Goal: Transaction & Acquisition: Download file/media

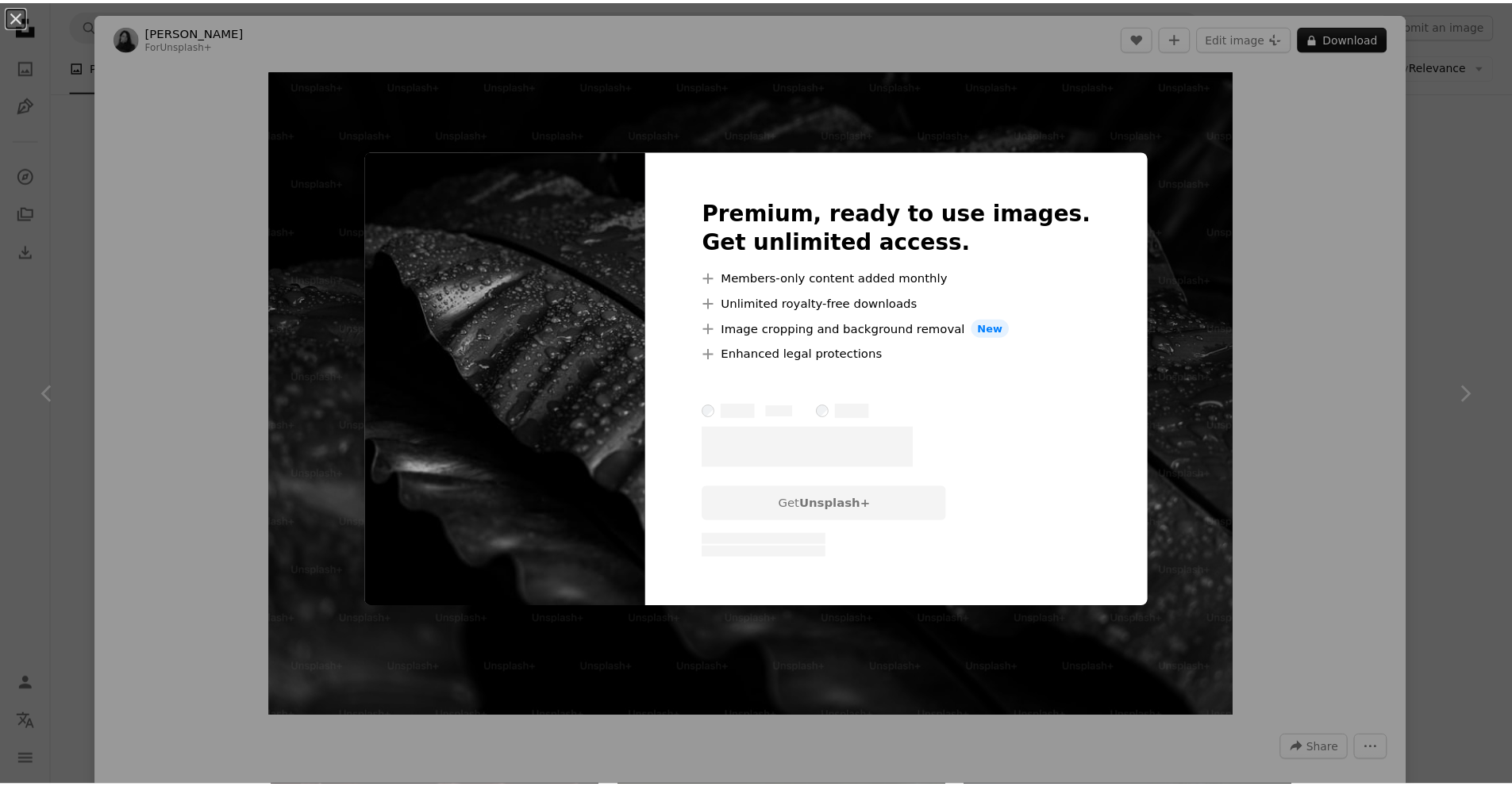
scroll to position [6424, 0]
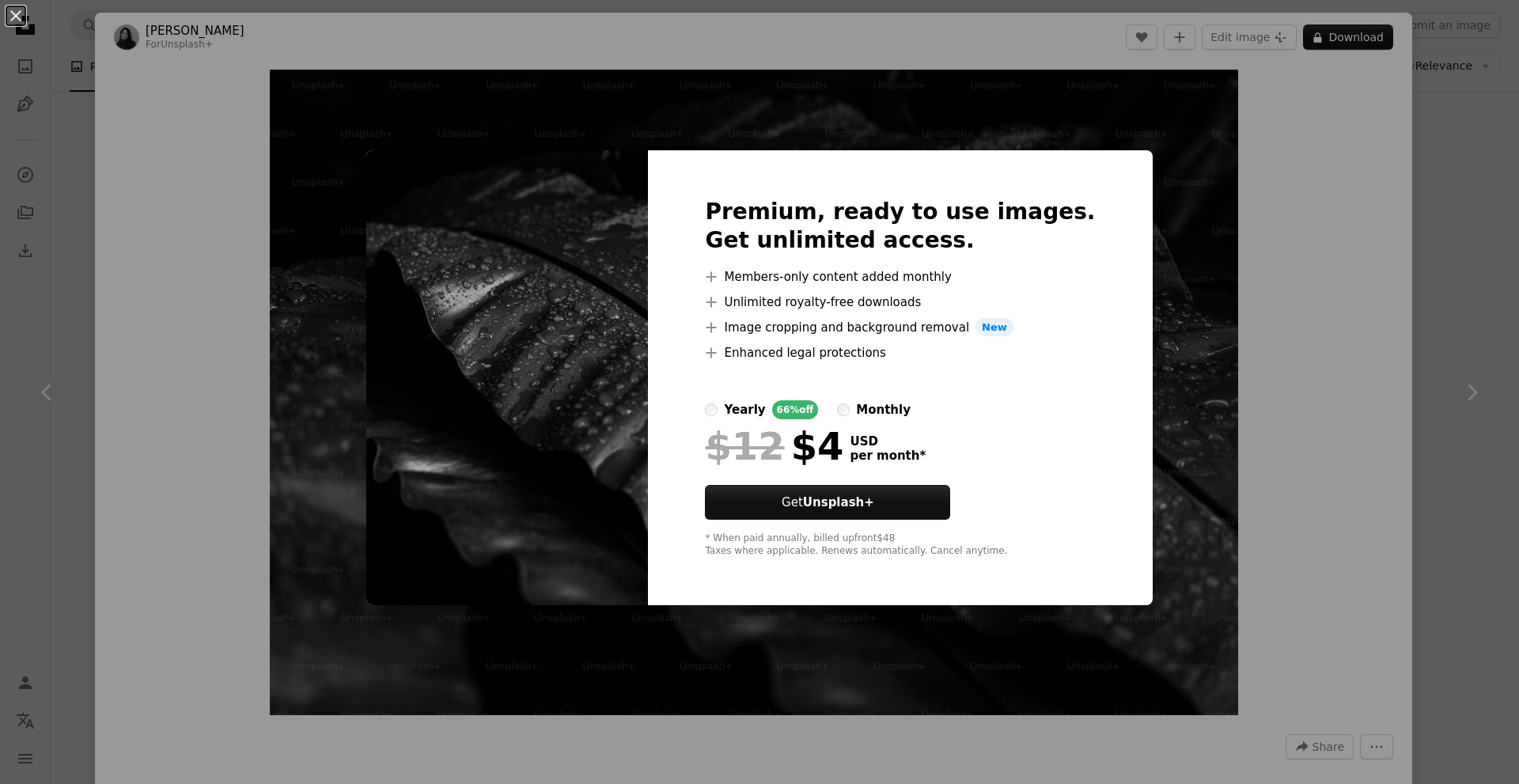
click at [1354, 291] on div "An X shape Premium, ready to use images. Get unlimited access. A plus sign Memb…" at bounding box center [759, 392] width 1519 height 784
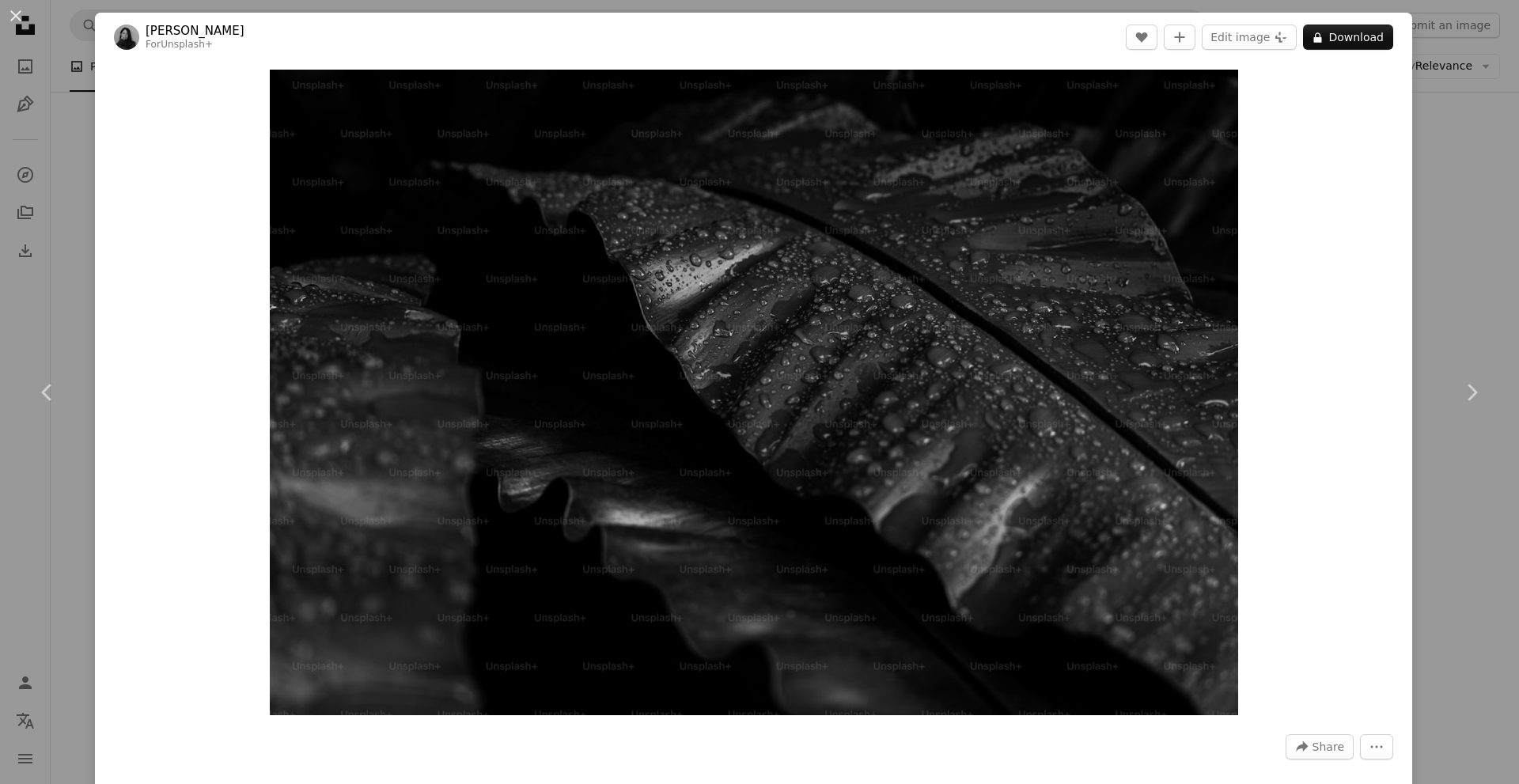
drag, startPoint x: 1423, startPoint y: 297, endPoint x: 1442, endPoint y: 295, distance: 19.1
click at [1430, 297] on div "An X shape Chevron left Chevron right [PERSON_NAME] For Unsplash+ A heart A plu…" at bounding box center [759, 392] width 1519 height 784
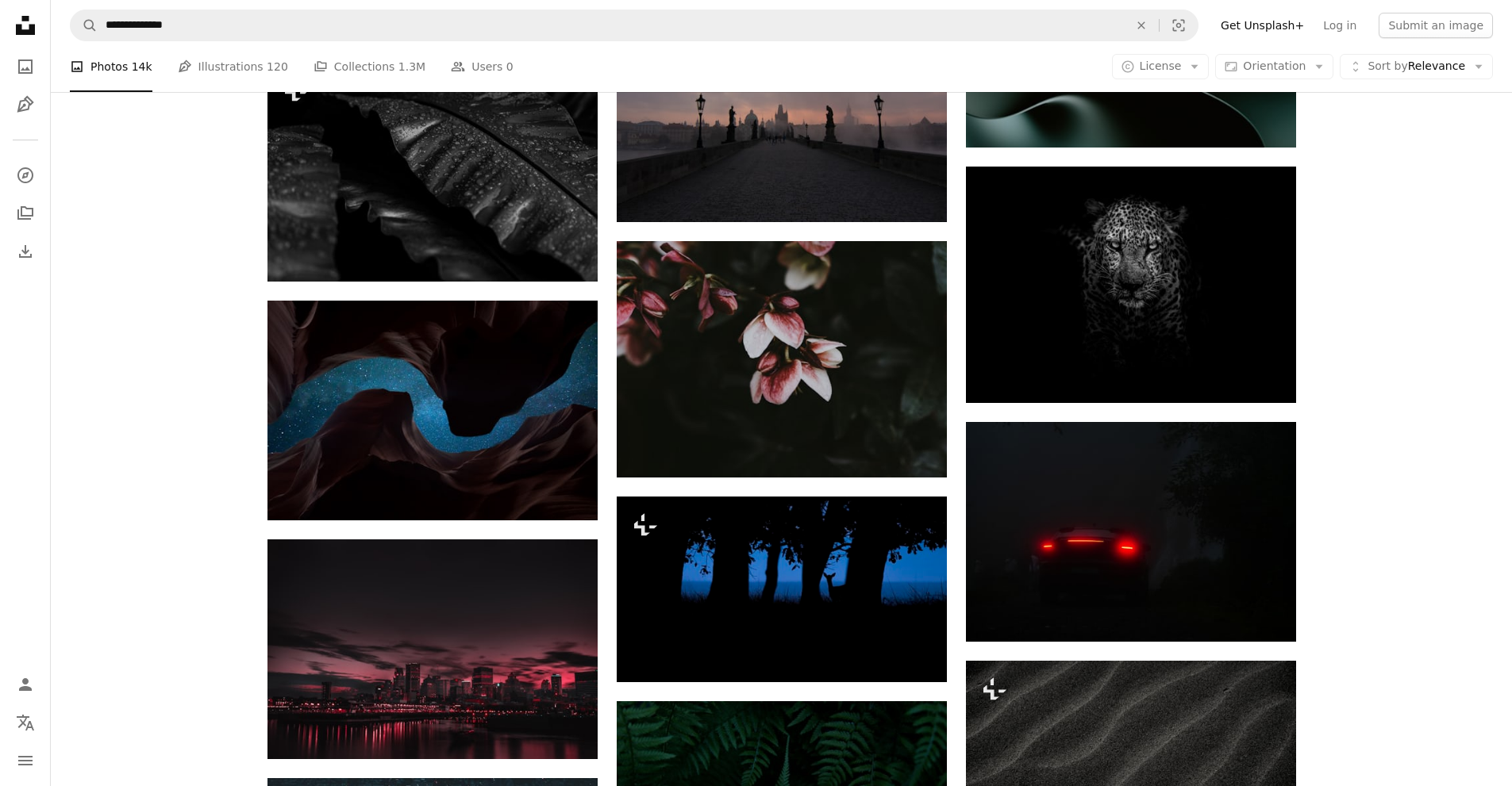
scroll to position [6741, 0]
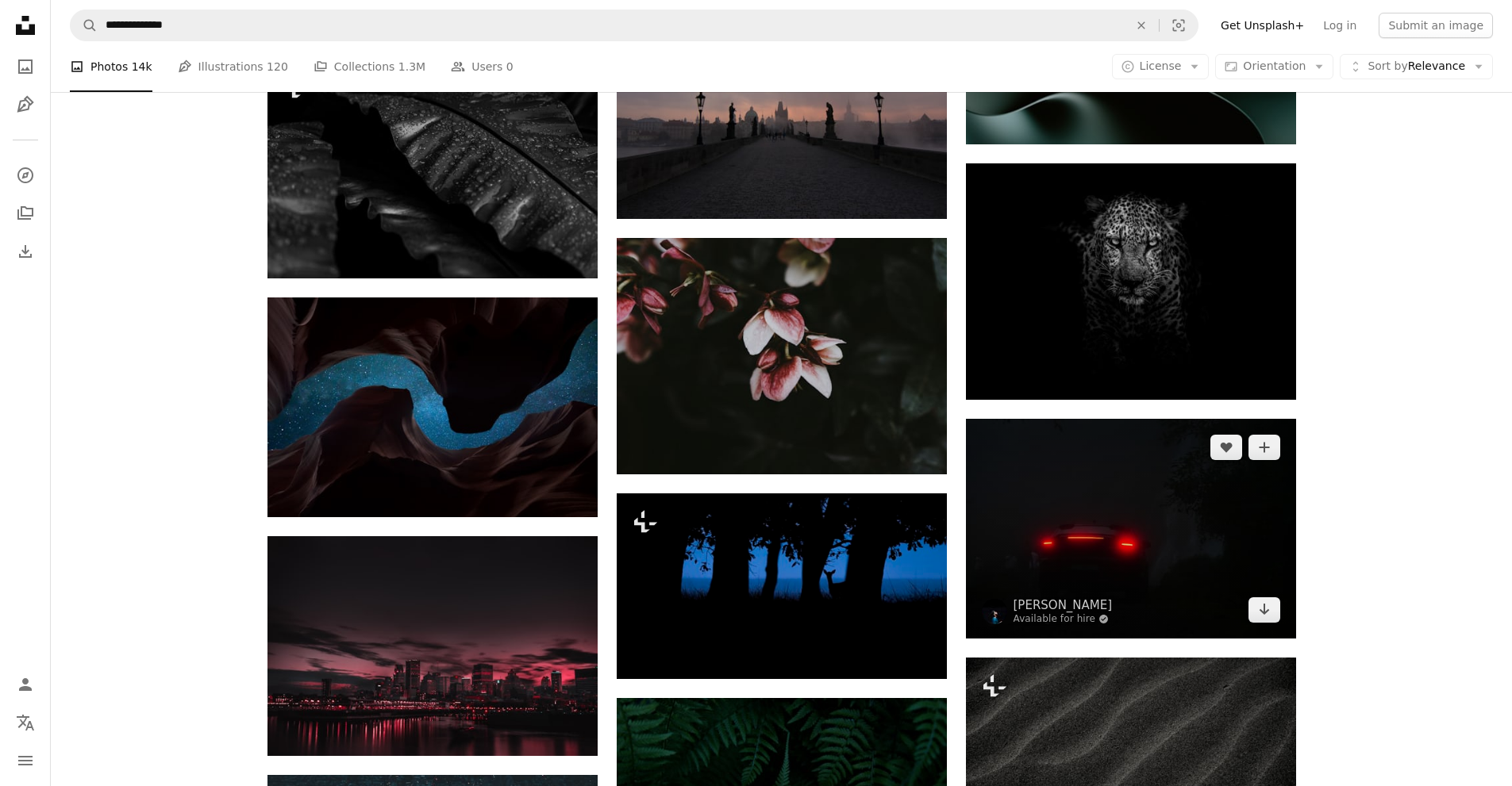
click at [1177, 448] on img at bounding box center [1131, 528] width 330 height 219
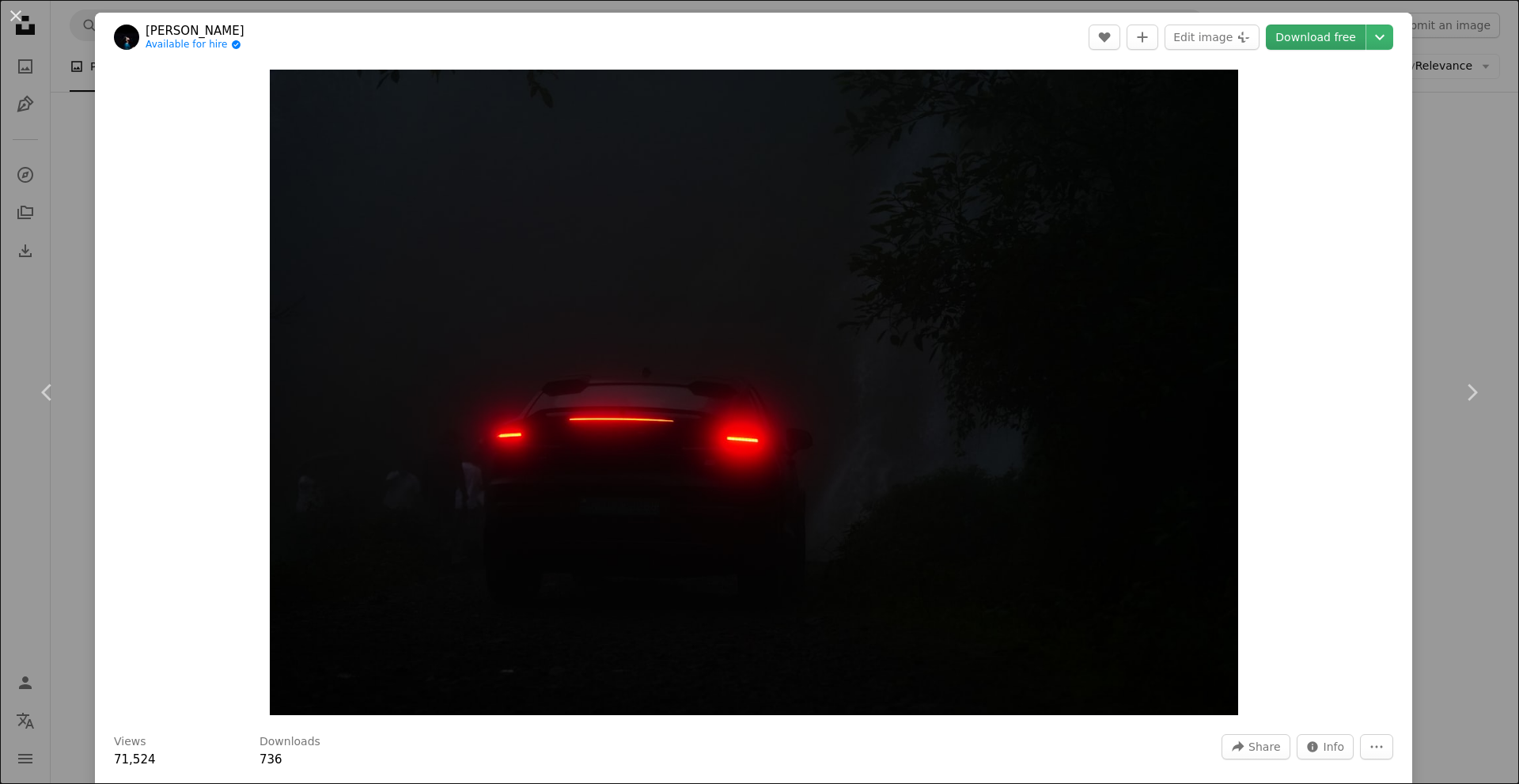
click at [1324, 37] on link "Download free" at bounding box center [1316, 36] width 100 height 25
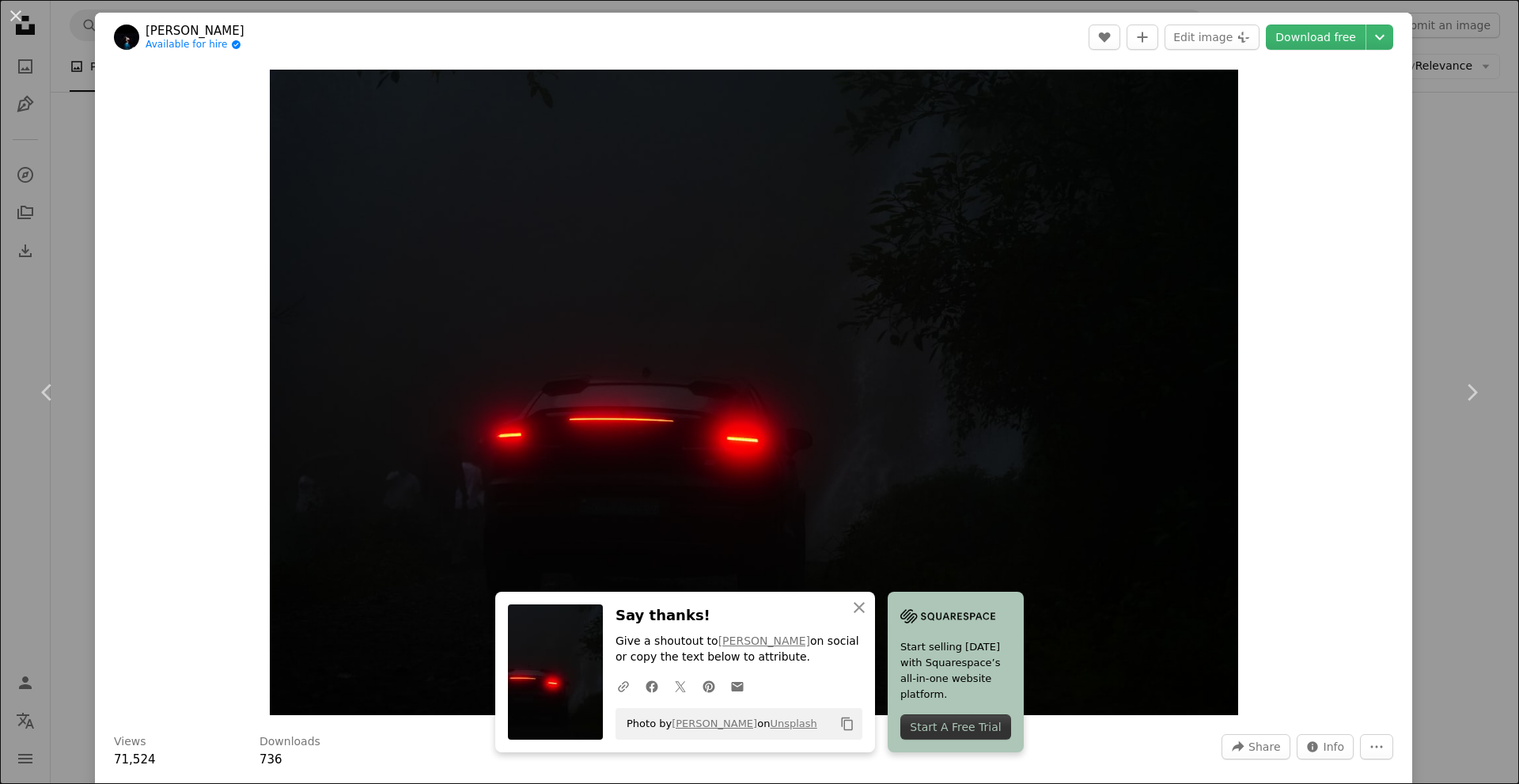
click at [1469, 201] on div "An X shape Chevron left Chevron right [PERSON_NAME] Available for hire A checkm…" at bounding box center [759, 392] width 1519 height 784
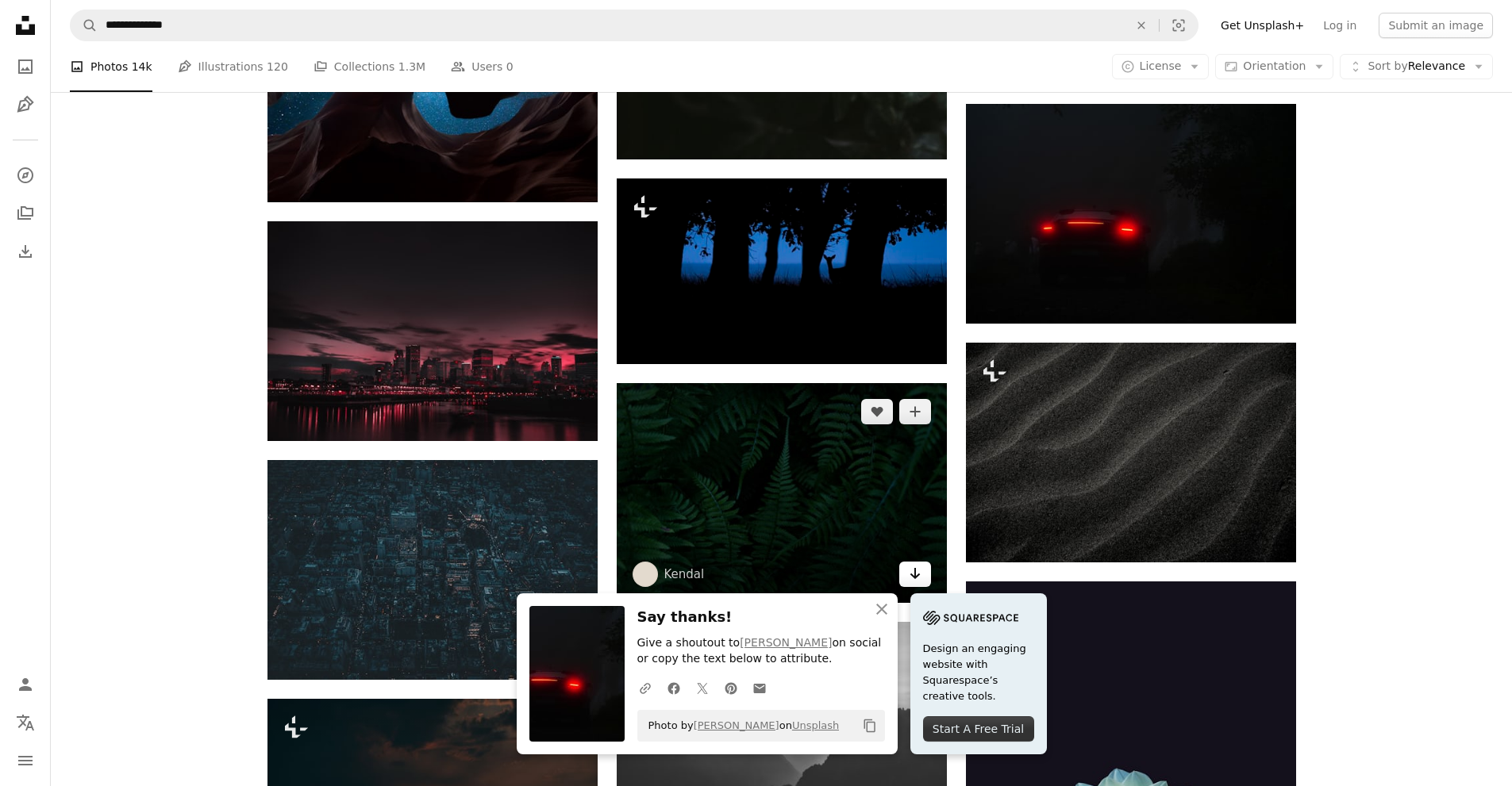
scroll to position [7058, 0]
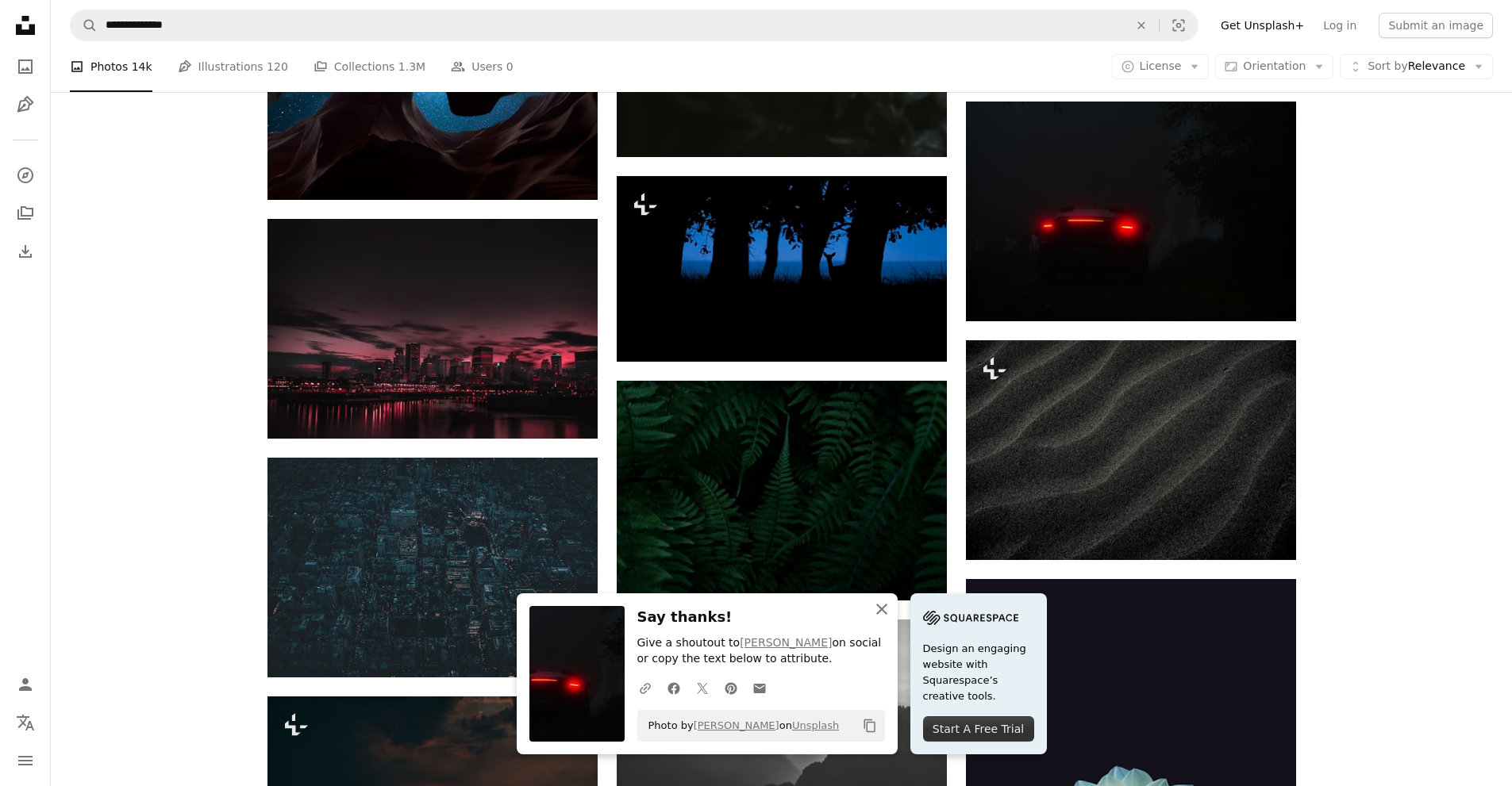
click at [888, 609] on icon "An X shape" at bounding box center [881, 609] width 19 height 19
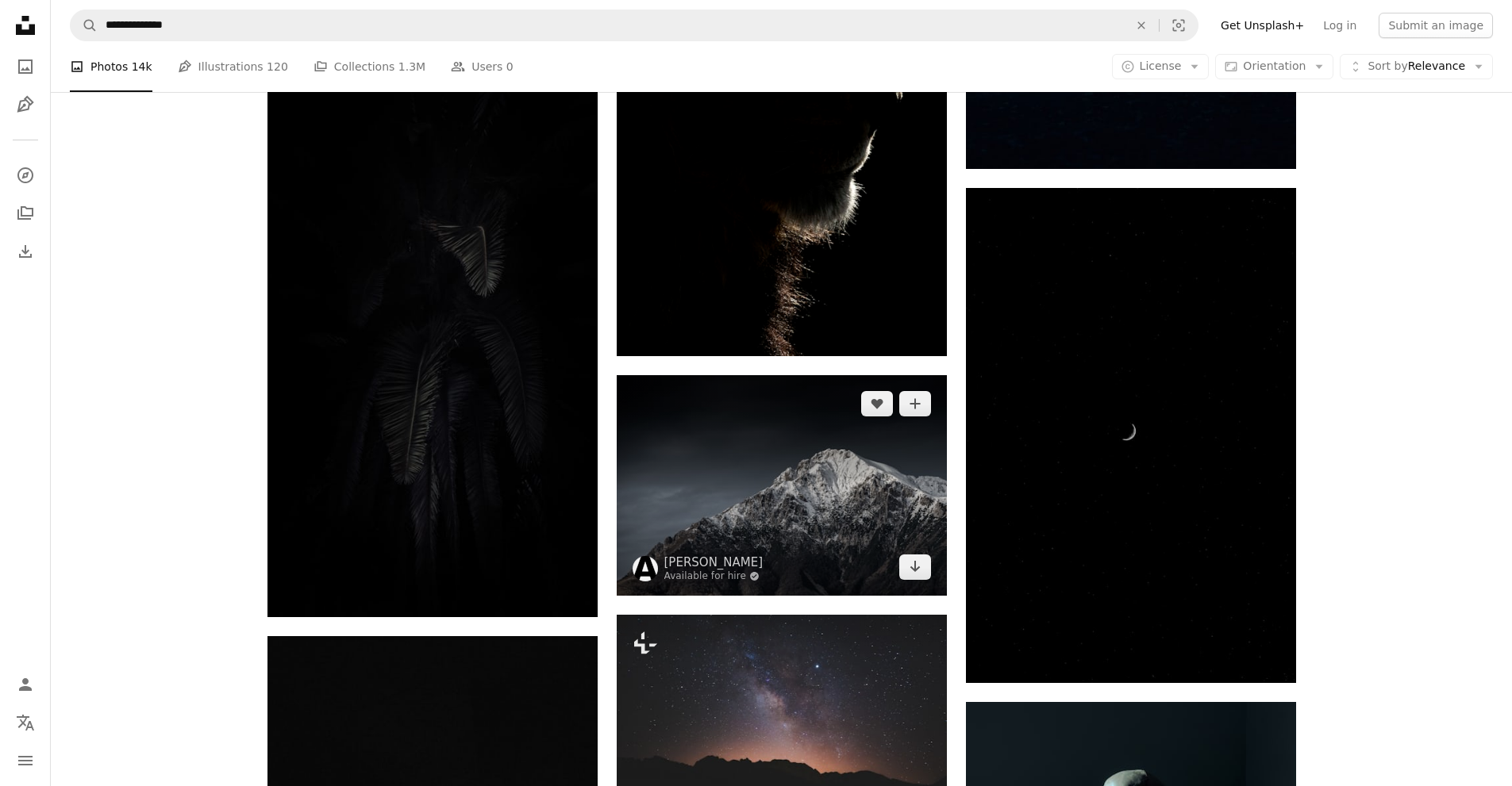
scroll to position [8645, 0]
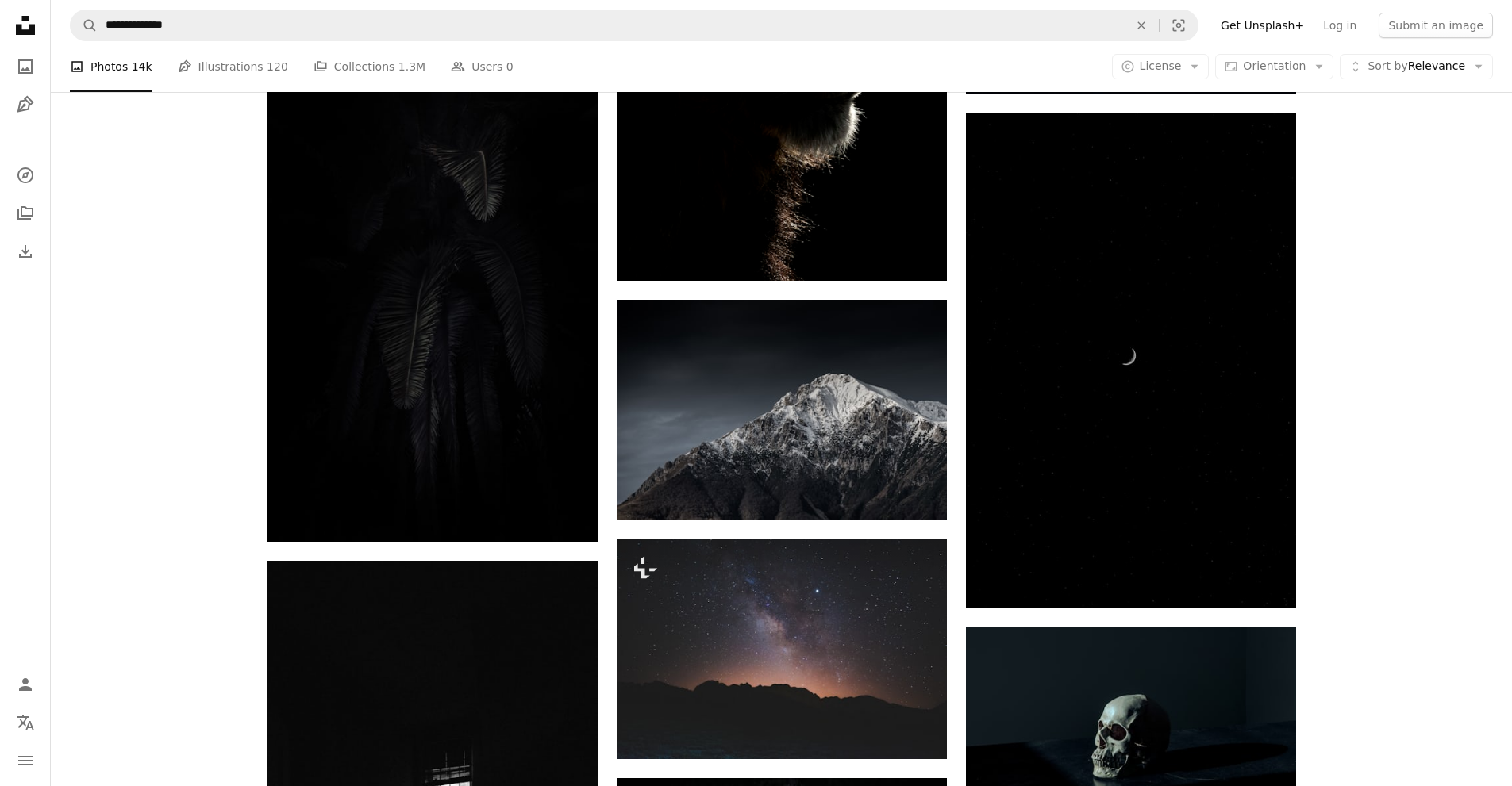
click at [1282, 42] on nav "**********" at bounding box center [780, 25] width 1461 height 50
click at [1282, 55] on button "Aspect ratio Orientation Arrow down" at bounding box center [1274, 66] width 118 height 25
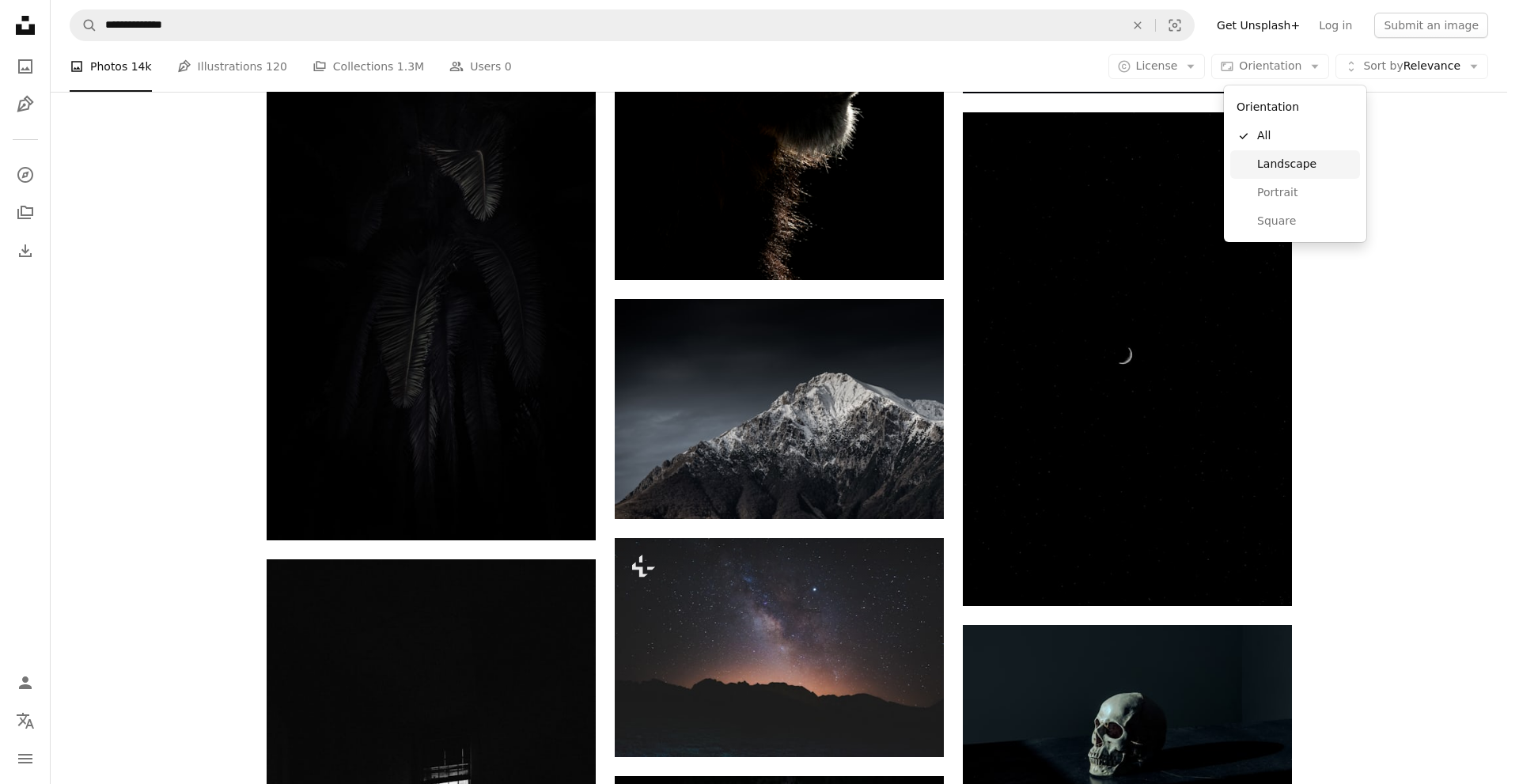
click at [1271, 172] on span "Landscape" at bounding box center [1305, 164] width 96 height 16
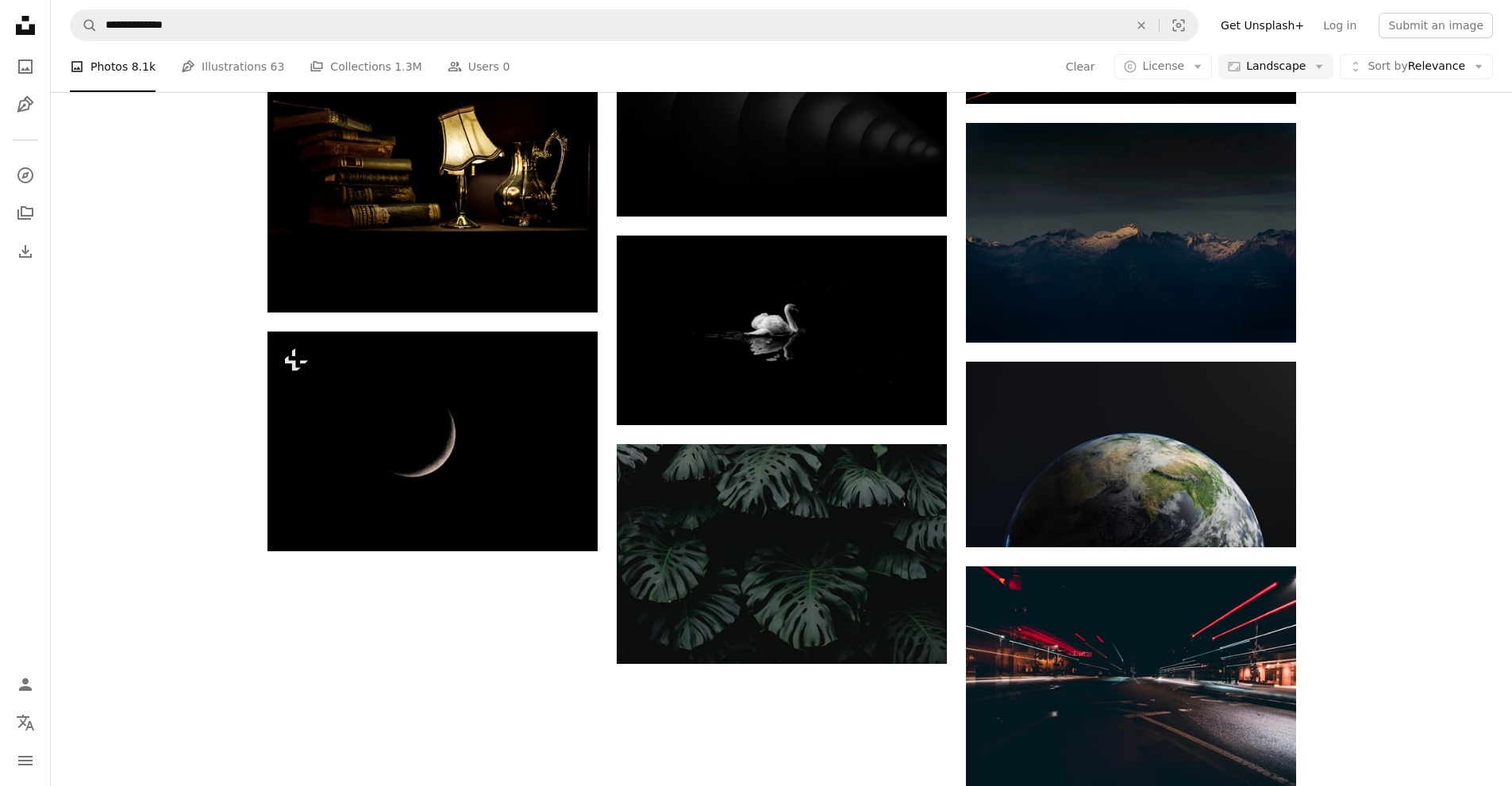
scroll to position [793, 0]
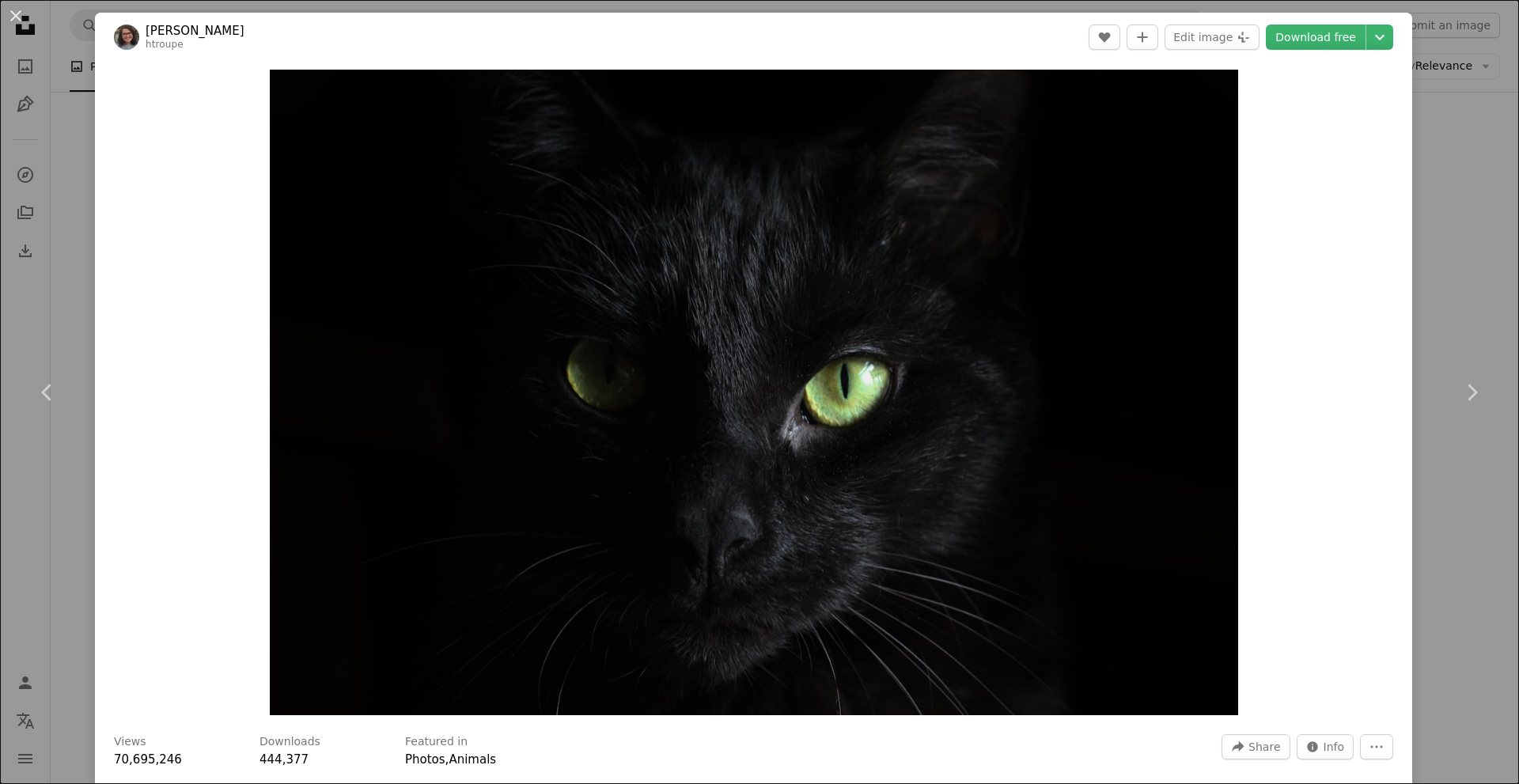
click at [1482, 291] on div "An X shape Chevron left Chevron right [PERSON_NAME] htroupe A heart A plus sign…" at bounding box center [759, 392] width 1519 height 784
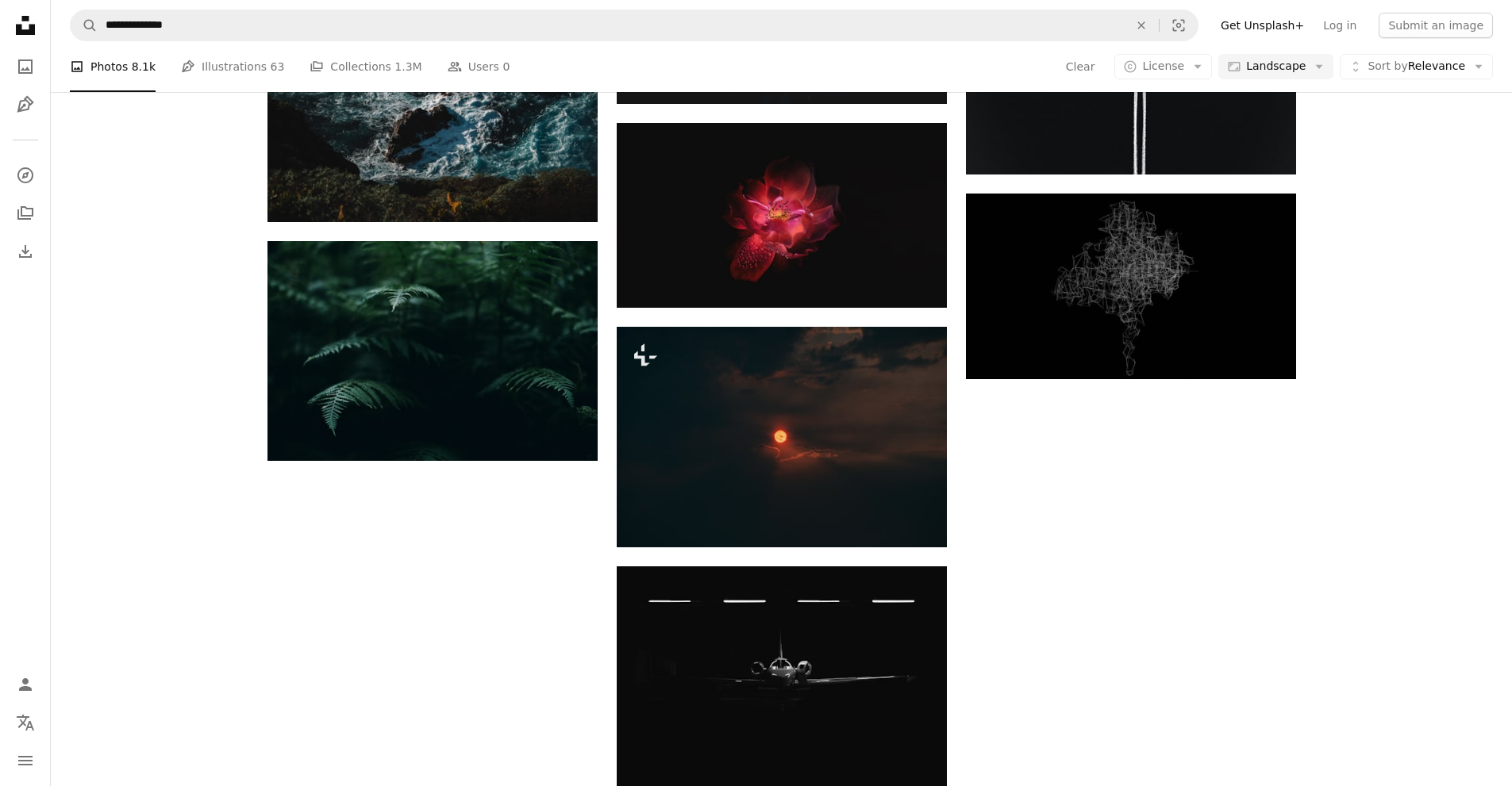
scroll to position [4521, 0]
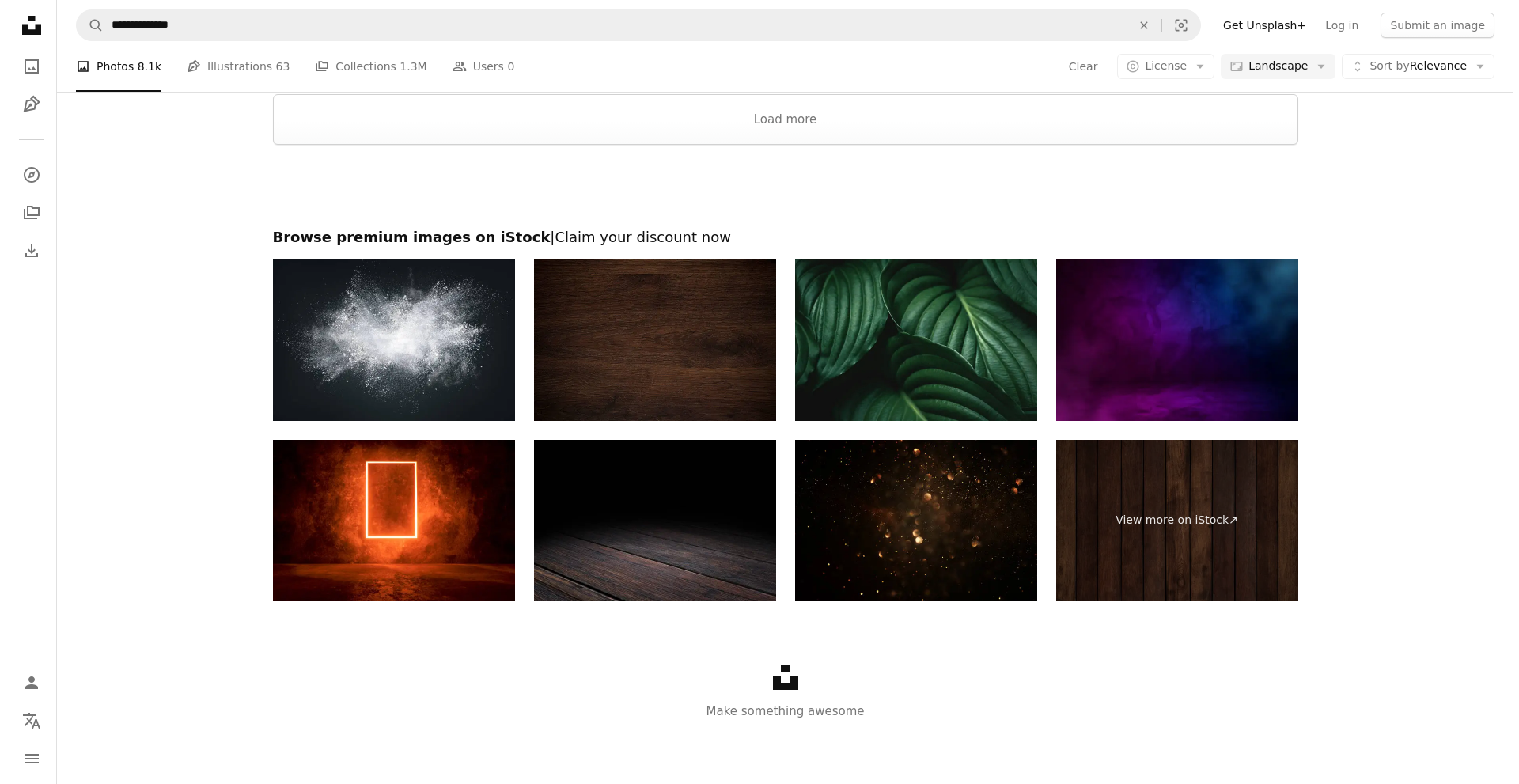
scroll to position [4510, 0]
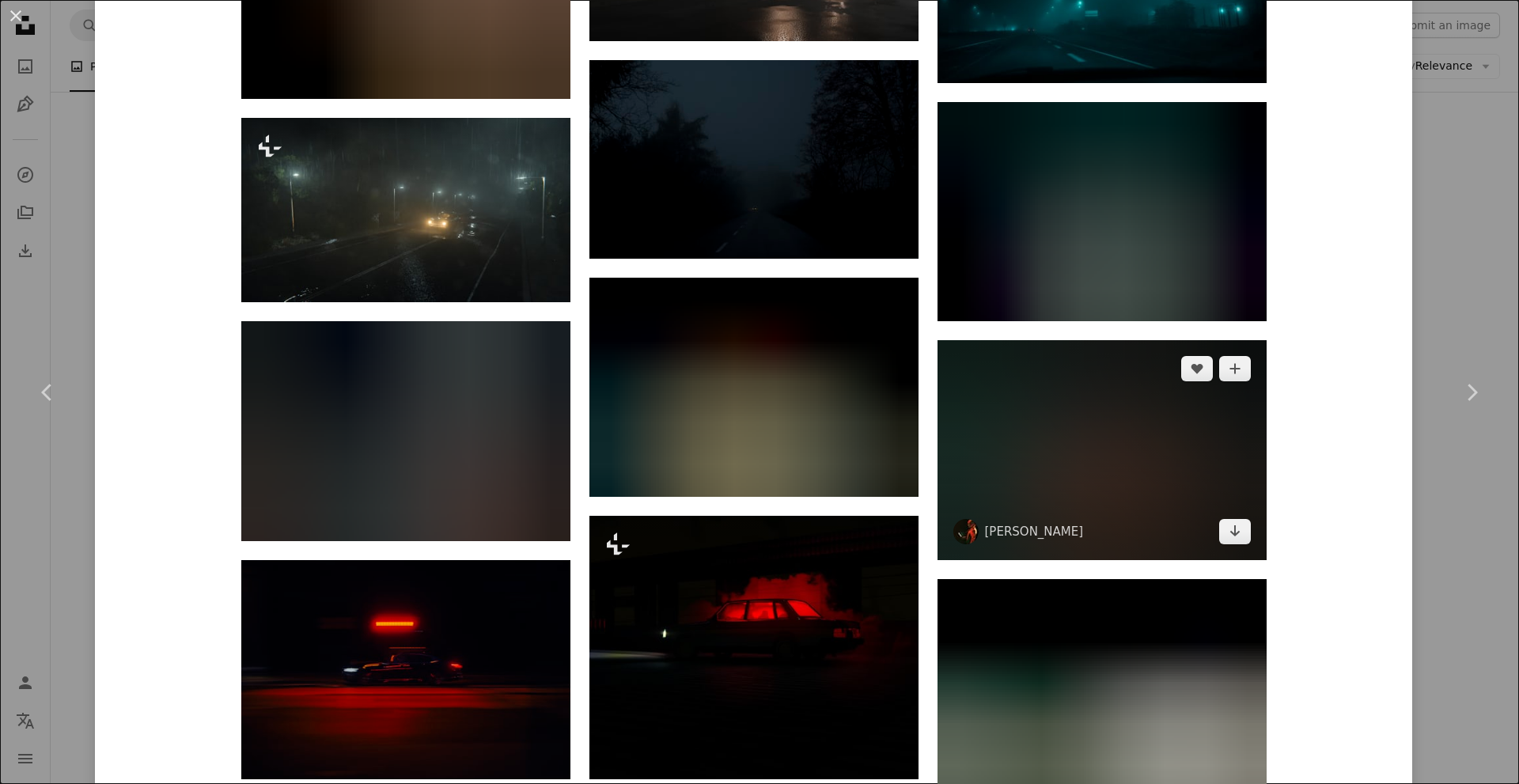
scroll to position [2215, 0]
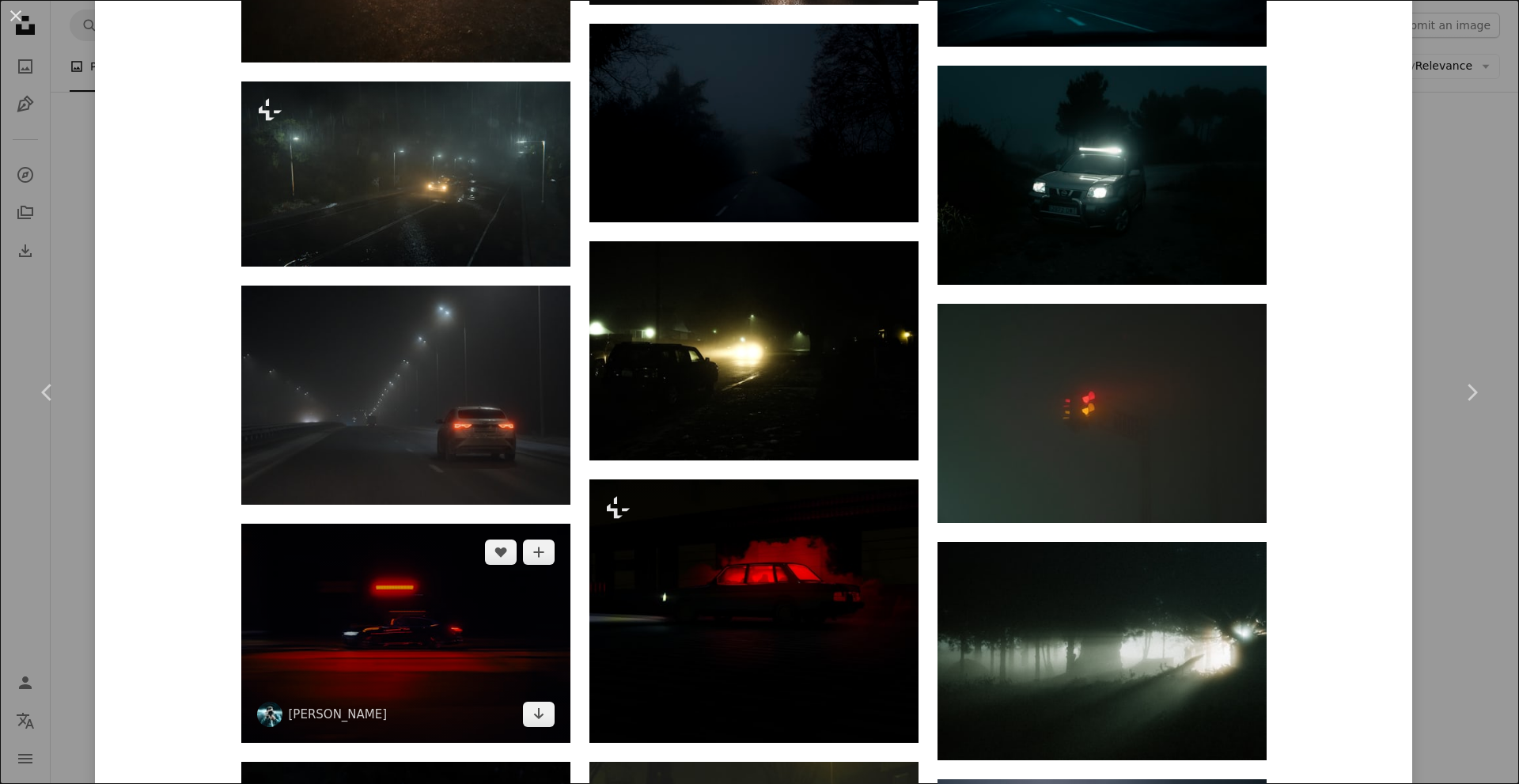
click at [496, 622] on img at bounding box center [406, 633] width 329 height 219
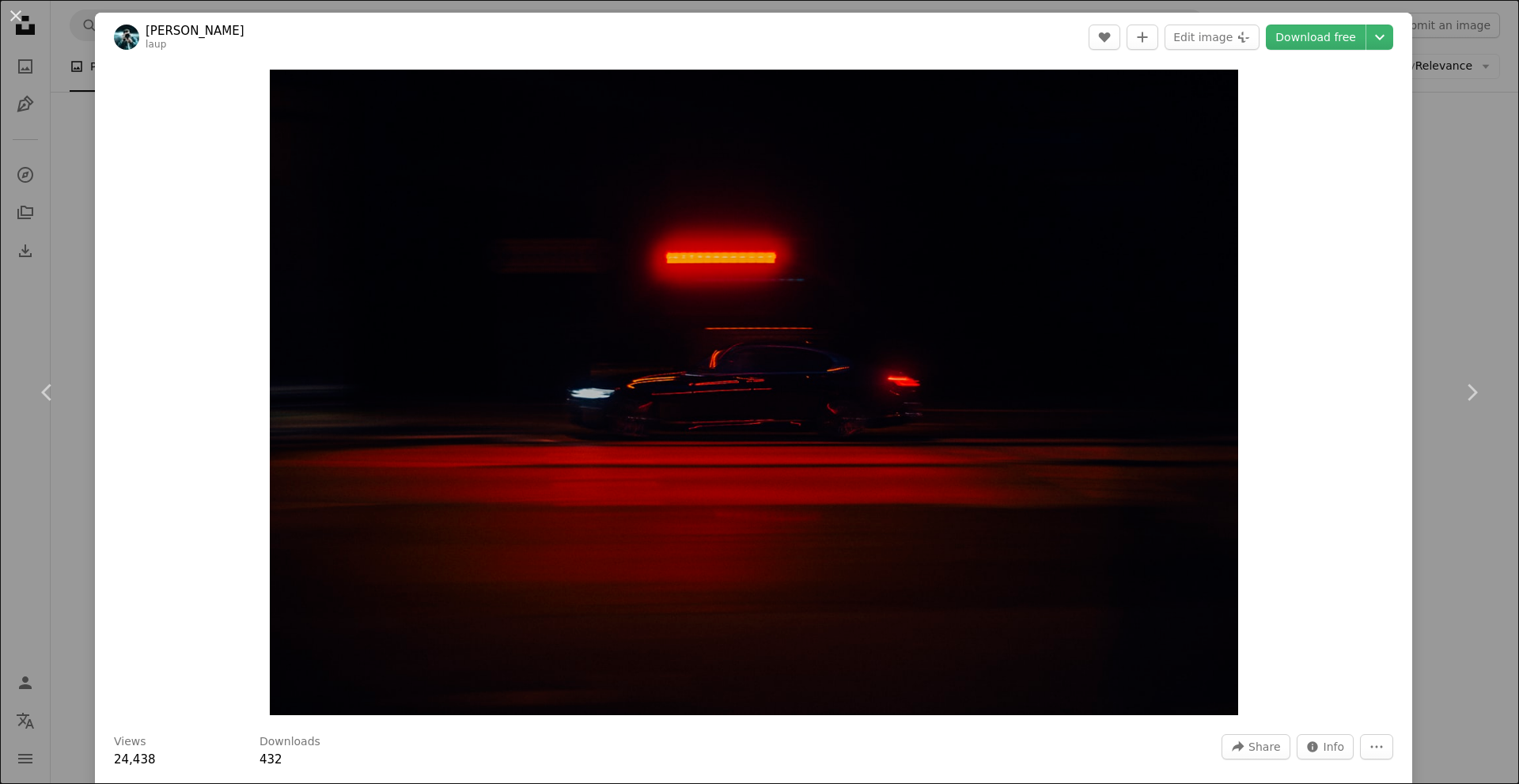
click at [1446, 219] on div "An X shape Chevron left Chevron right [PERSON_NAME] laup A heart A plus sign Ed…" at bounding box center [759, 392] width 1519 height 784
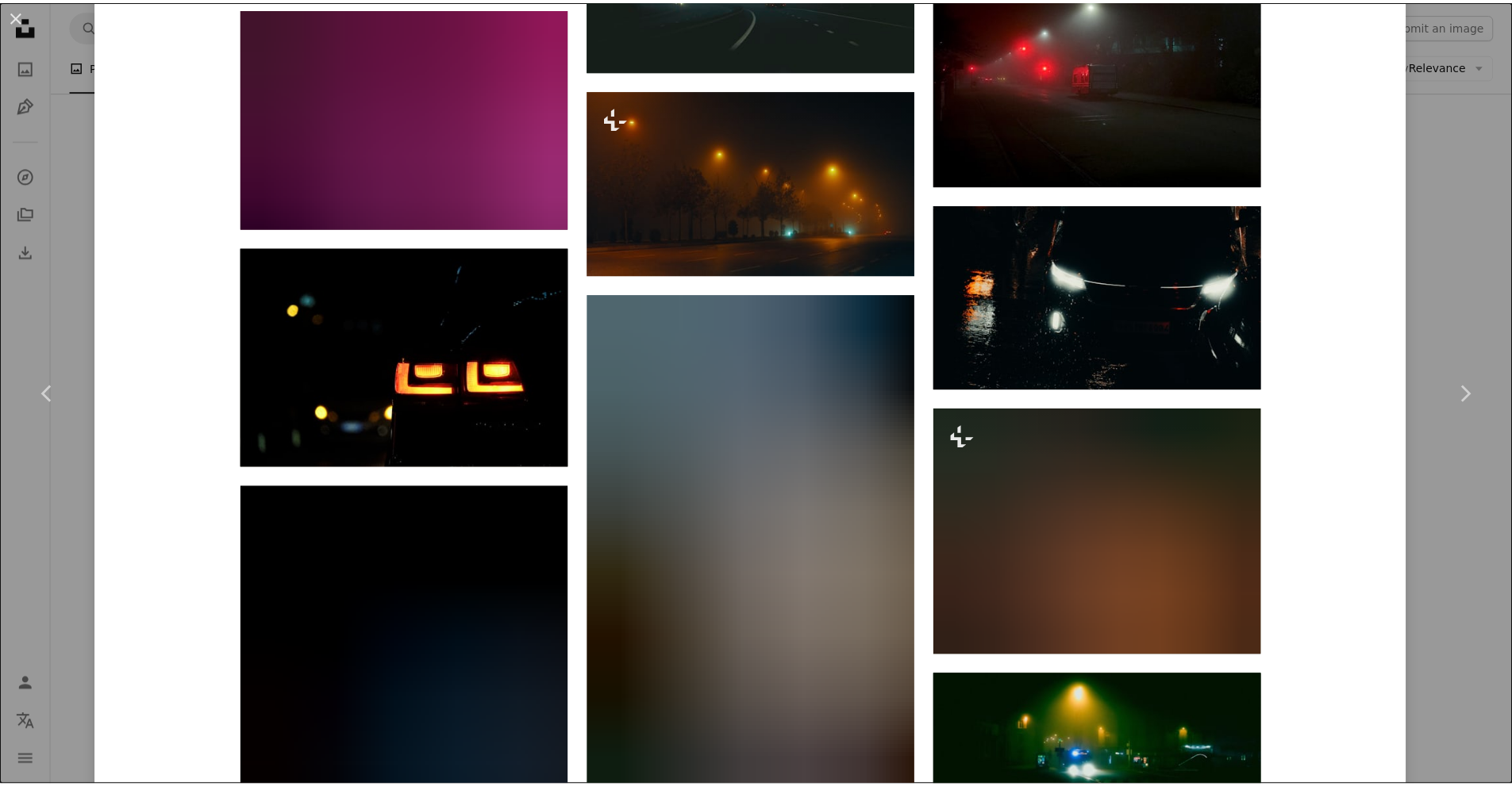
scroll to position [6186, 0]
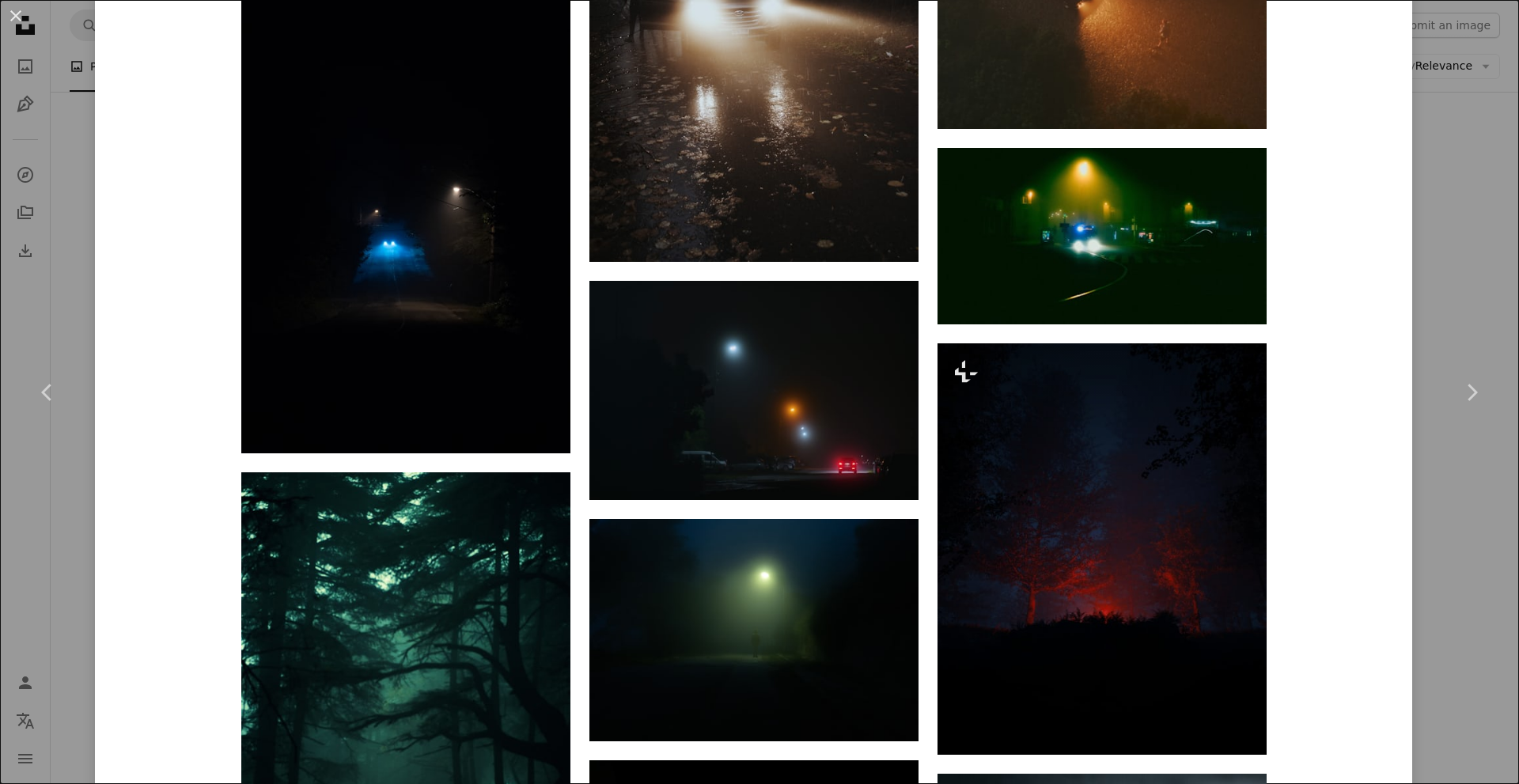
click at [1423, 503] on div "An X shape Chevron left Chevron right [PERSON_NAME] Available for hire A checkm…" at bounding box center [759, 392] width 1519 height 784
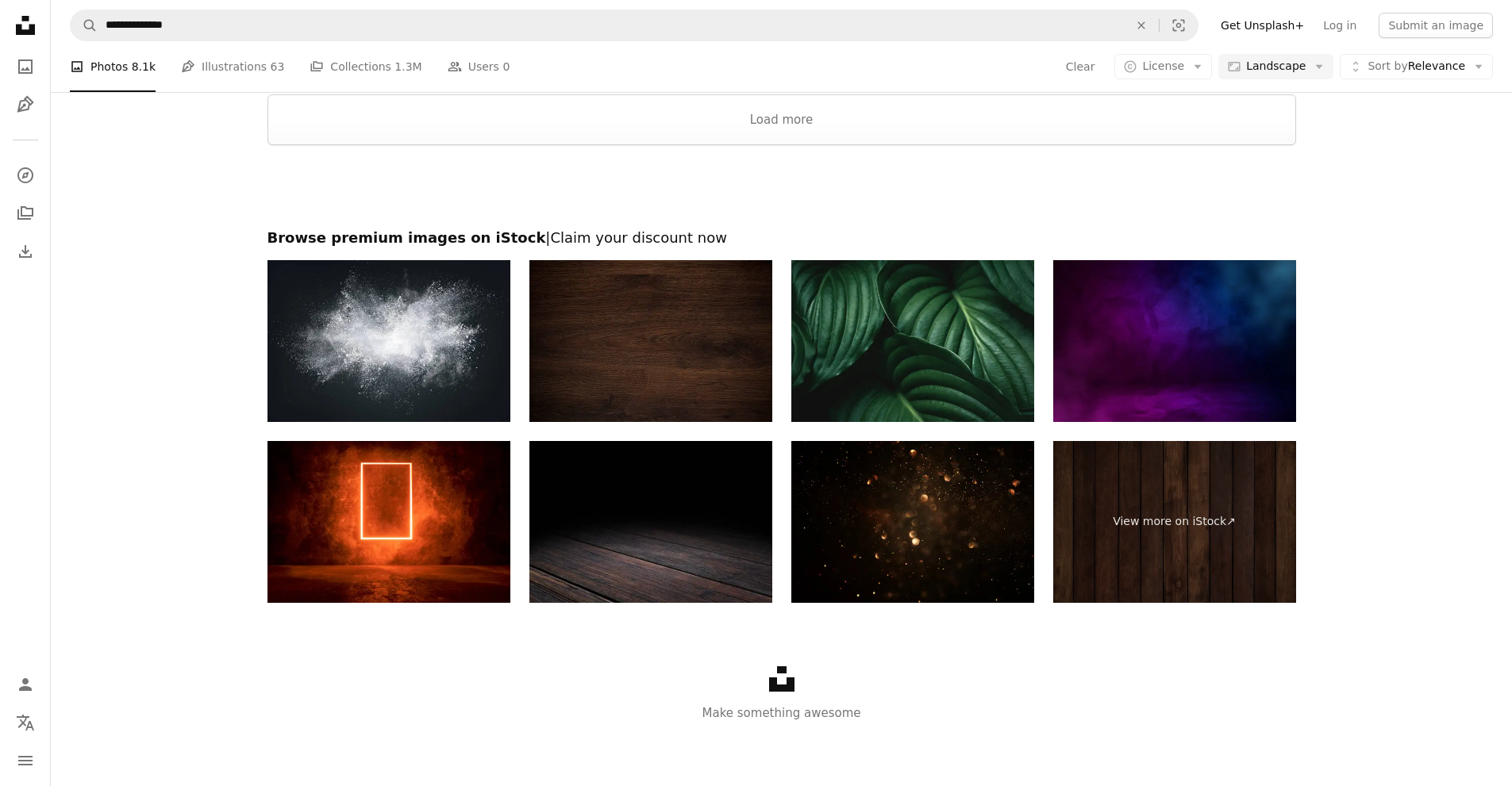
scroll to position [6186, 0]
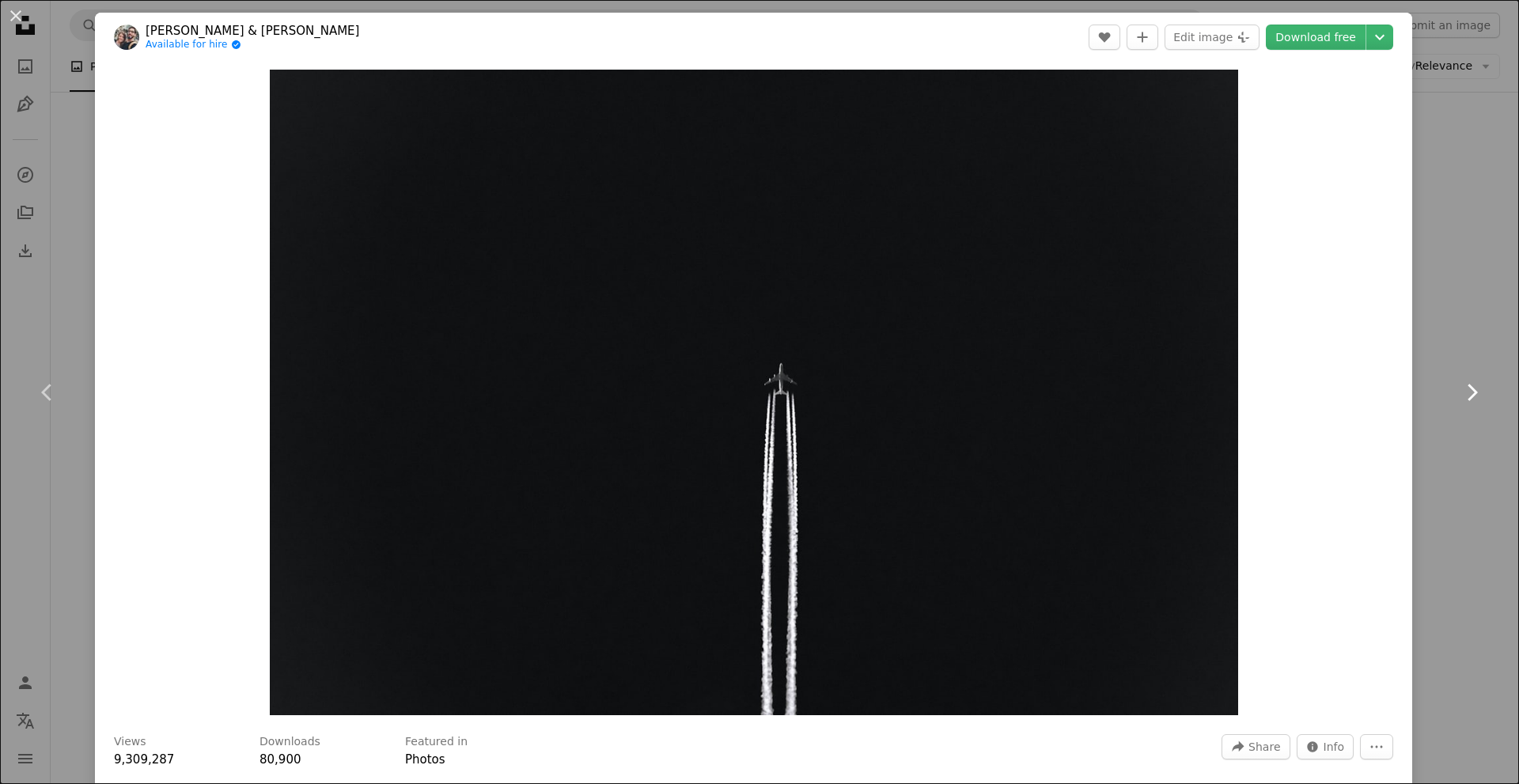
click at [1455, 372] on link "Chevron right" at bounding box center [1471, 392] width 95 height 152
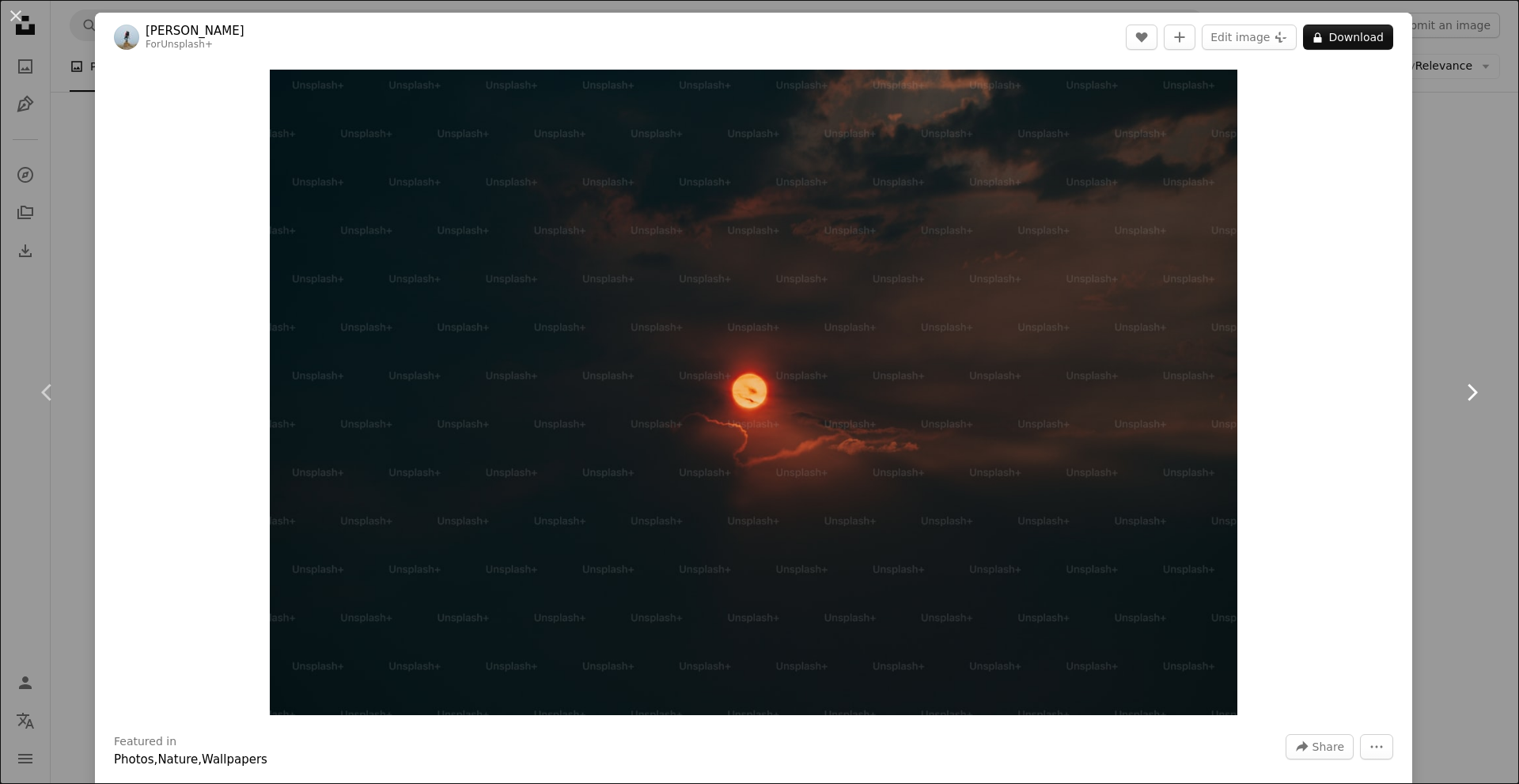
click at [1465, 352] on link "Chevron right" at bounding box center [1471, 392] width 95 height 152
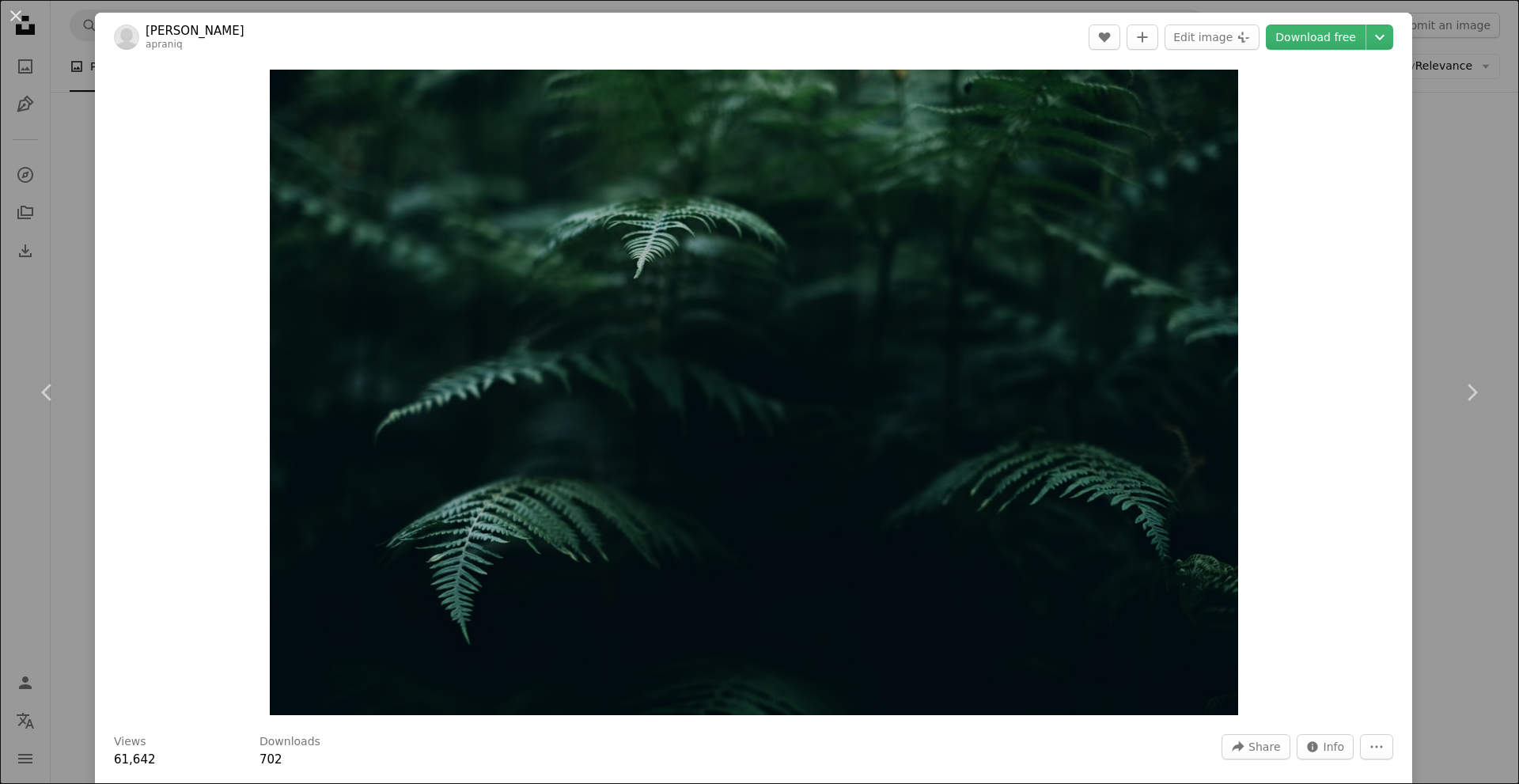
click at [1463, 245] on div "An X shape Chevron left Chevron right [PERSON_NAME] apraniq A heart A plus sign…" at bounding box center [759, 392] width 1519 height 784
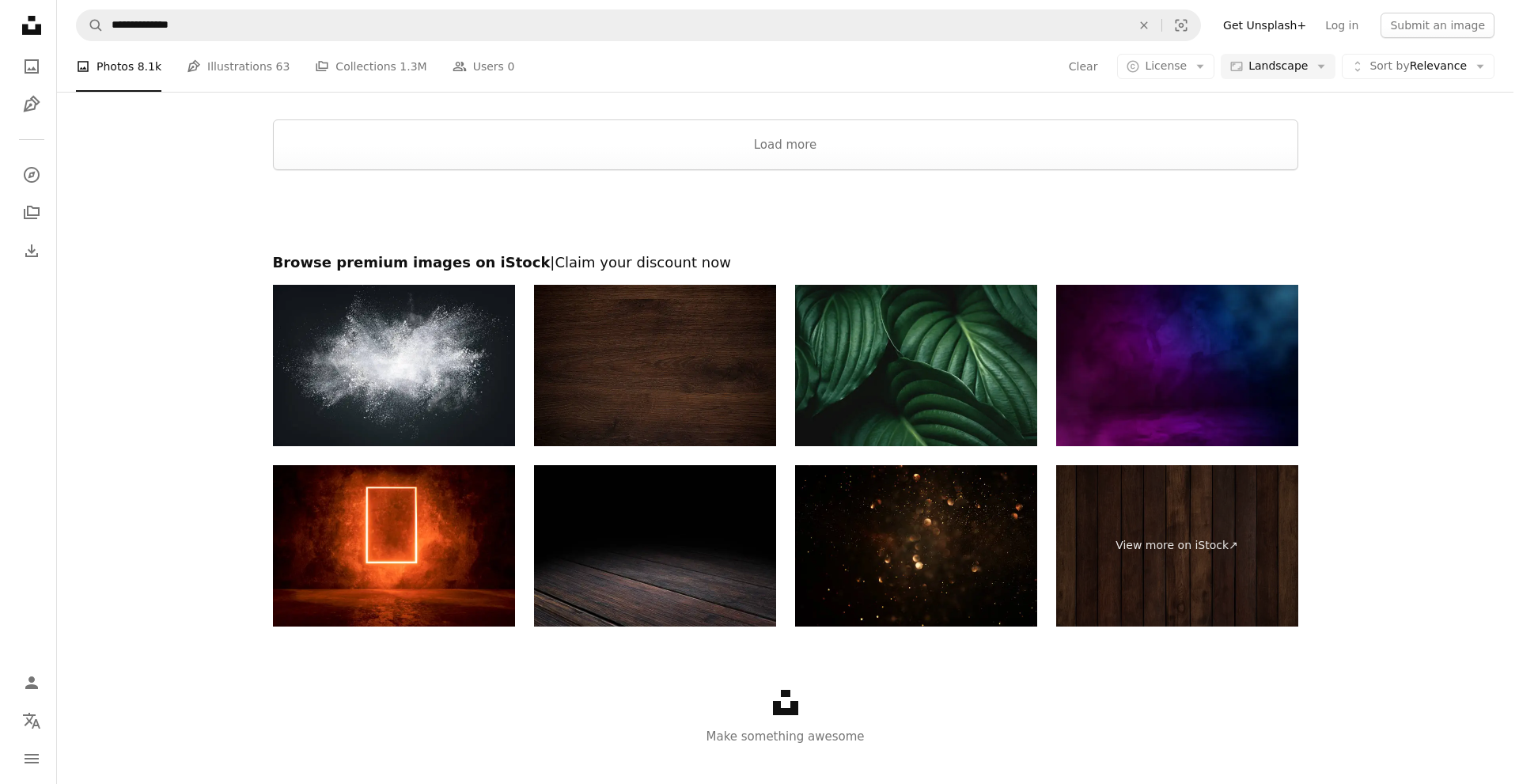
scroll to position [6486, 0]
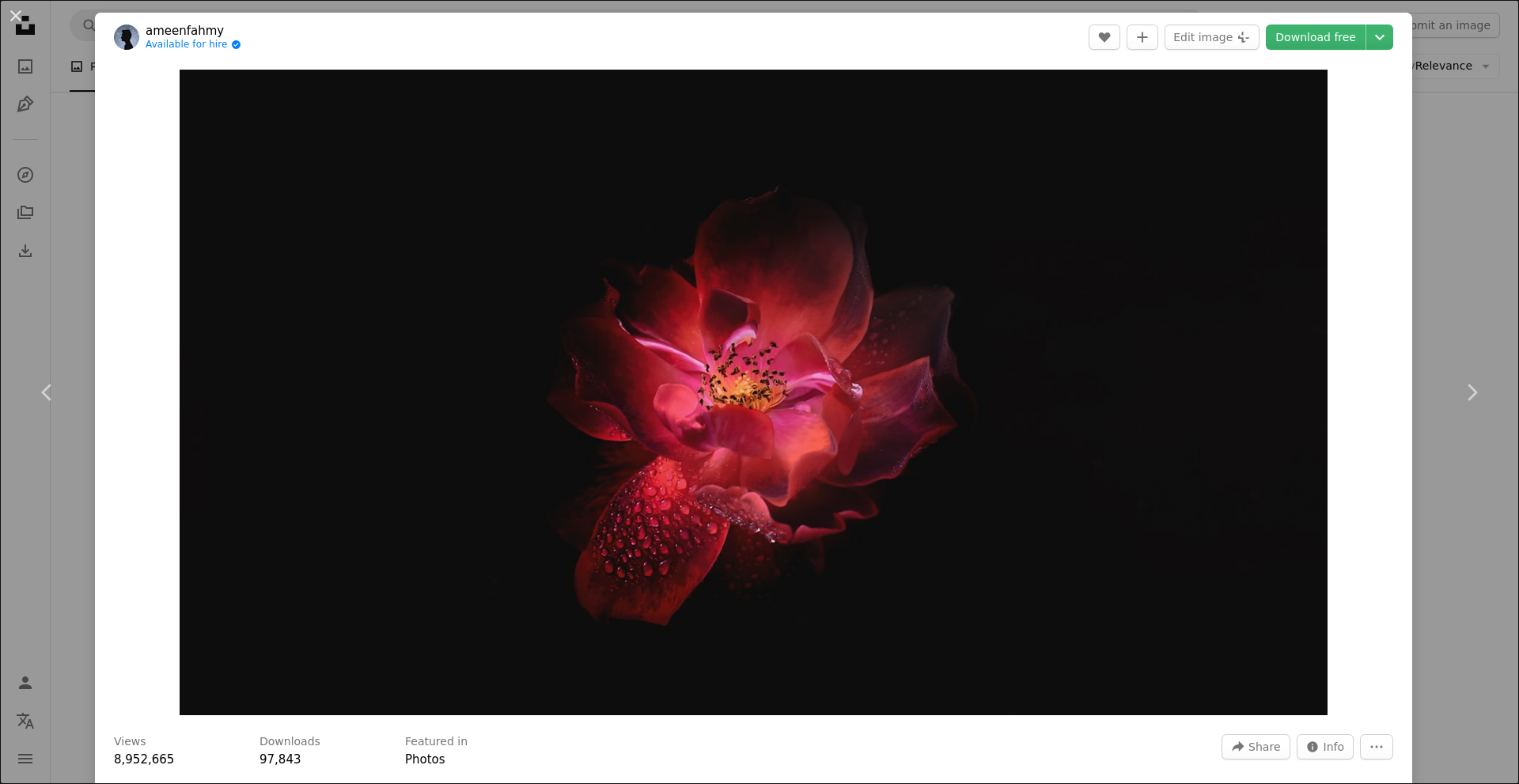
click at [1494, 288] on div "An X shape Chevron left Chevron right ameenfahmy Available for hire A checkmark…" at bounding box center [759, 392] width 1519 height 784
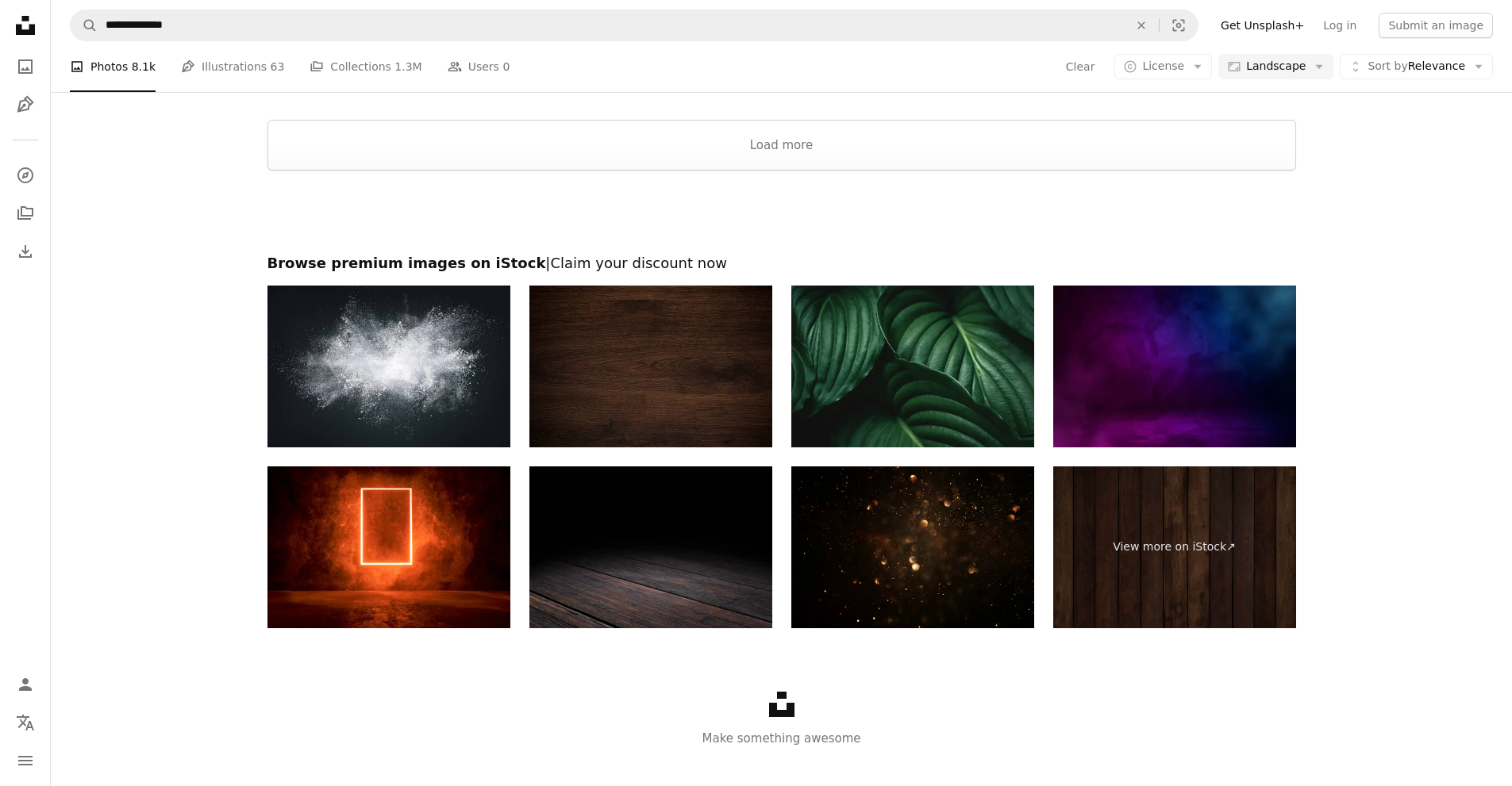
scroll to position [7693, 0]
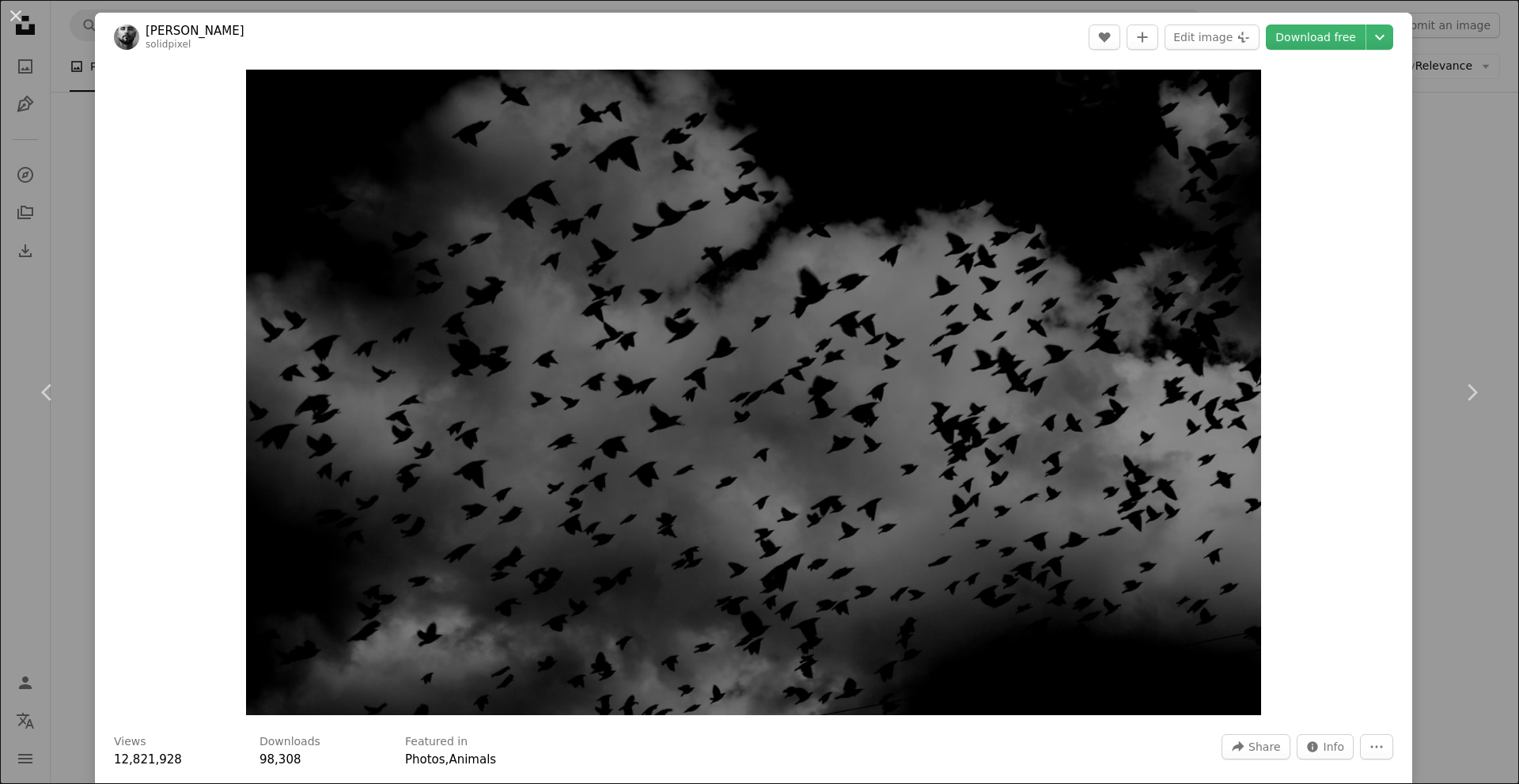
click at [1481, 195] on div "An X shape Chevron left Chevron right [PERSON_NAME] solidpixel A heart A plus s…" at bounding box center [759, 392] width 1519 height 784
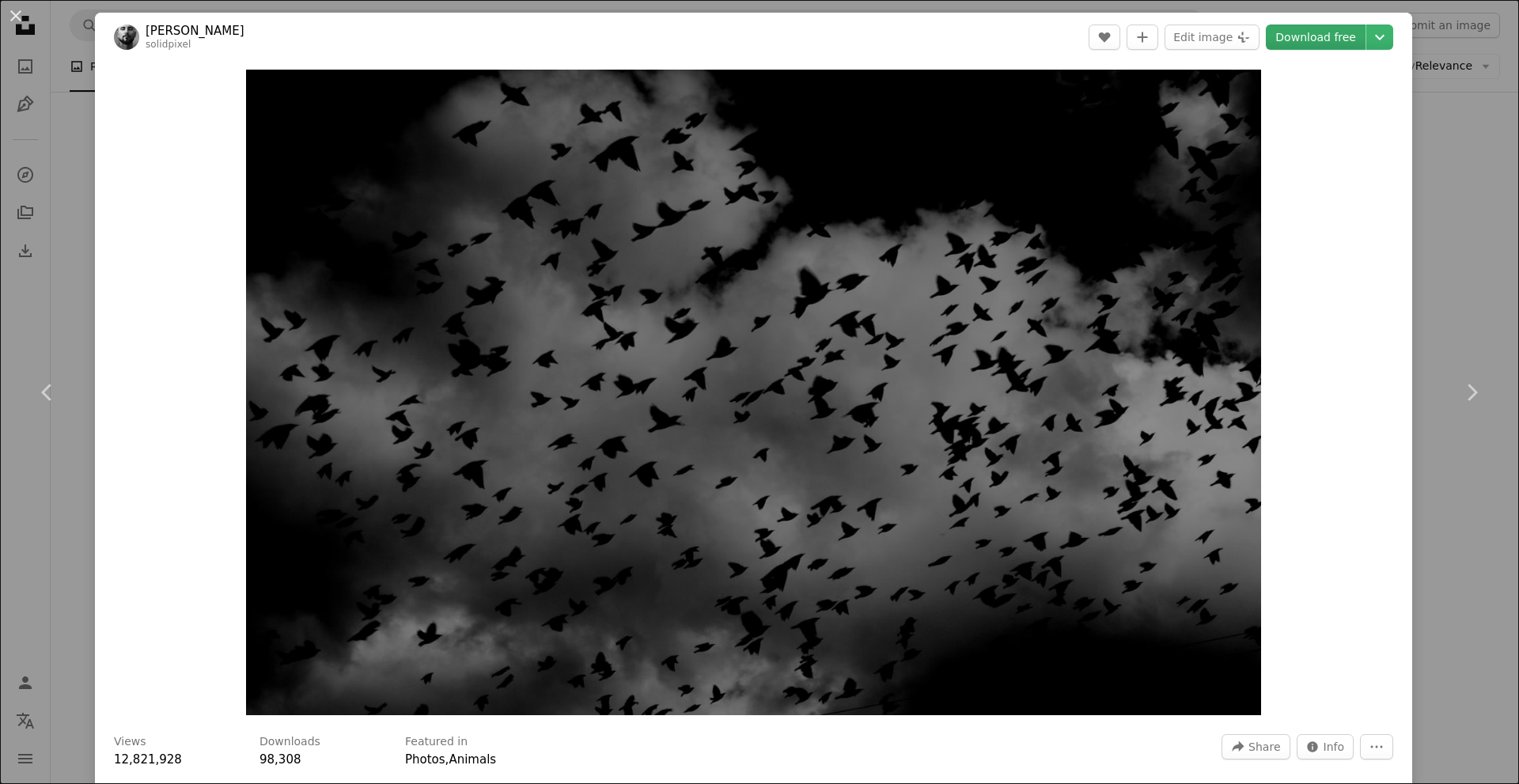
click at [1337, 43] on link "Download free" at bounding box center [1316, 36] width 100 height 25
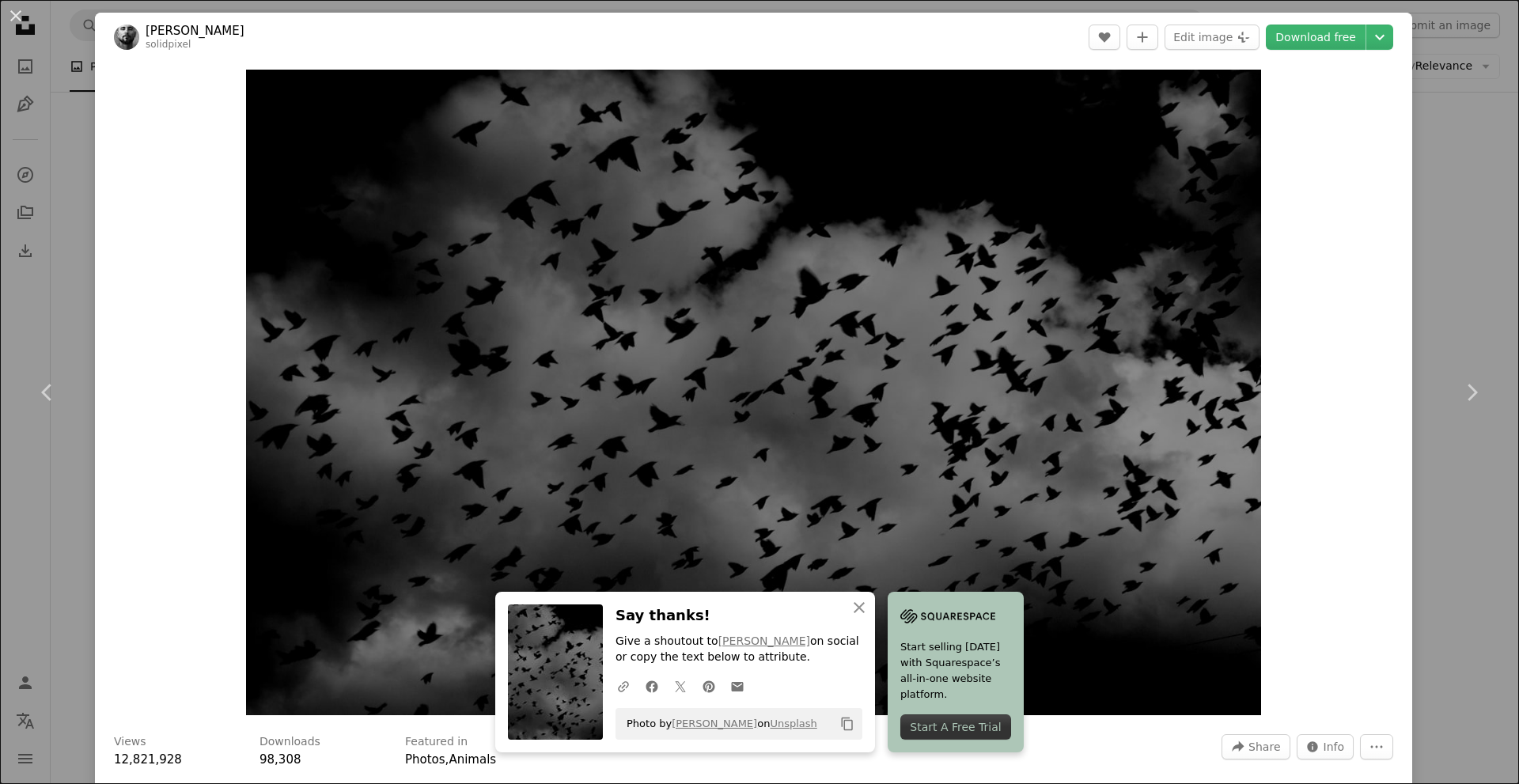
drag, startPoint x: 1463, startPoint y: 297, endPoint x: 1455, endPoint y: 307, distance: 12.8
click at [1463, 297] on div "An X shape Chevron left Chevron right [PERSON_NAME] solidpixel A heart A plus s…" at bounding box center [759, 392] width 1519 height 784
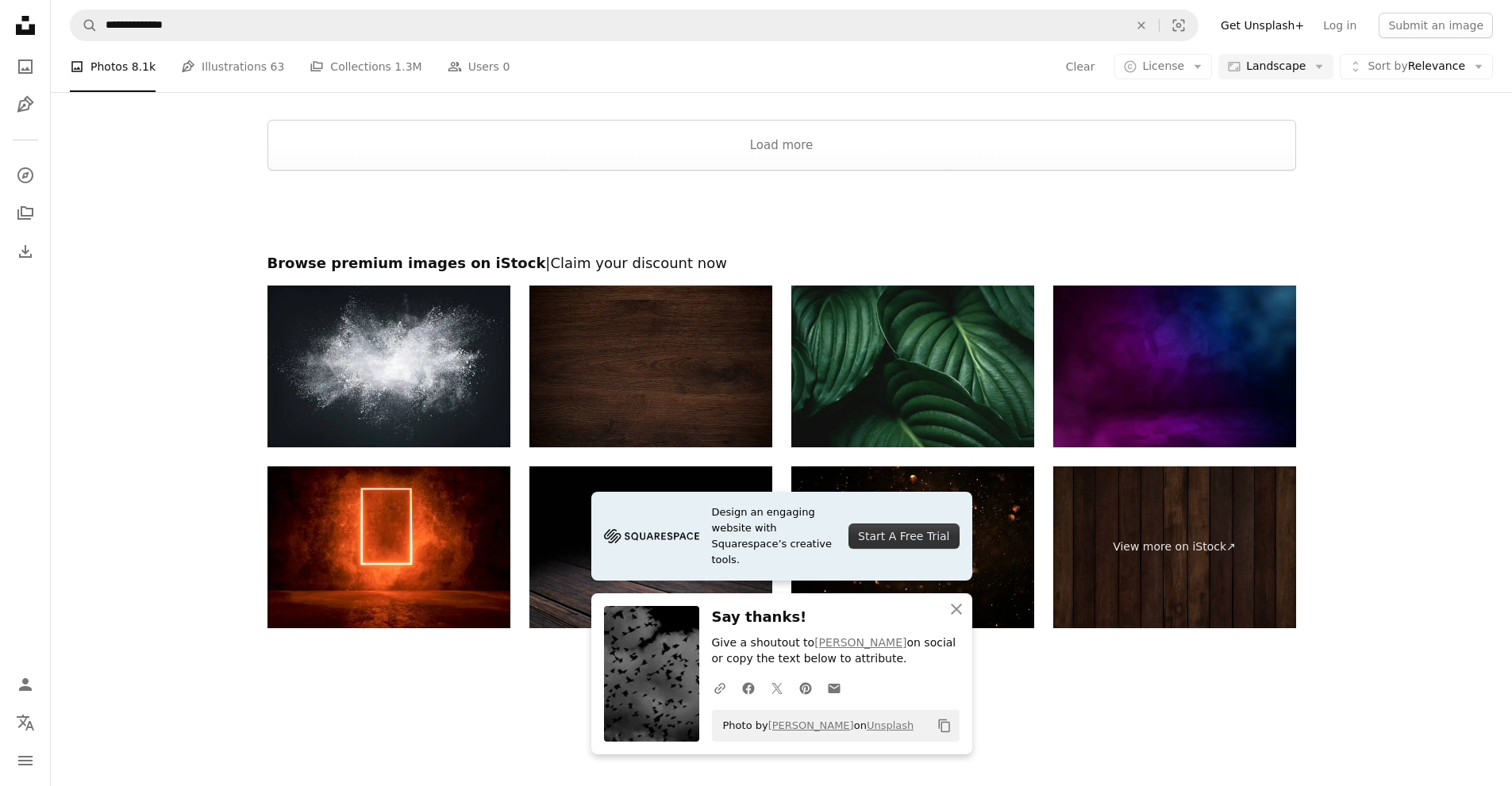
scroll to position [8011, 0]
click at [960, 608] on icon "An X shape" at bounding box center [956, 609] width 19 height 19
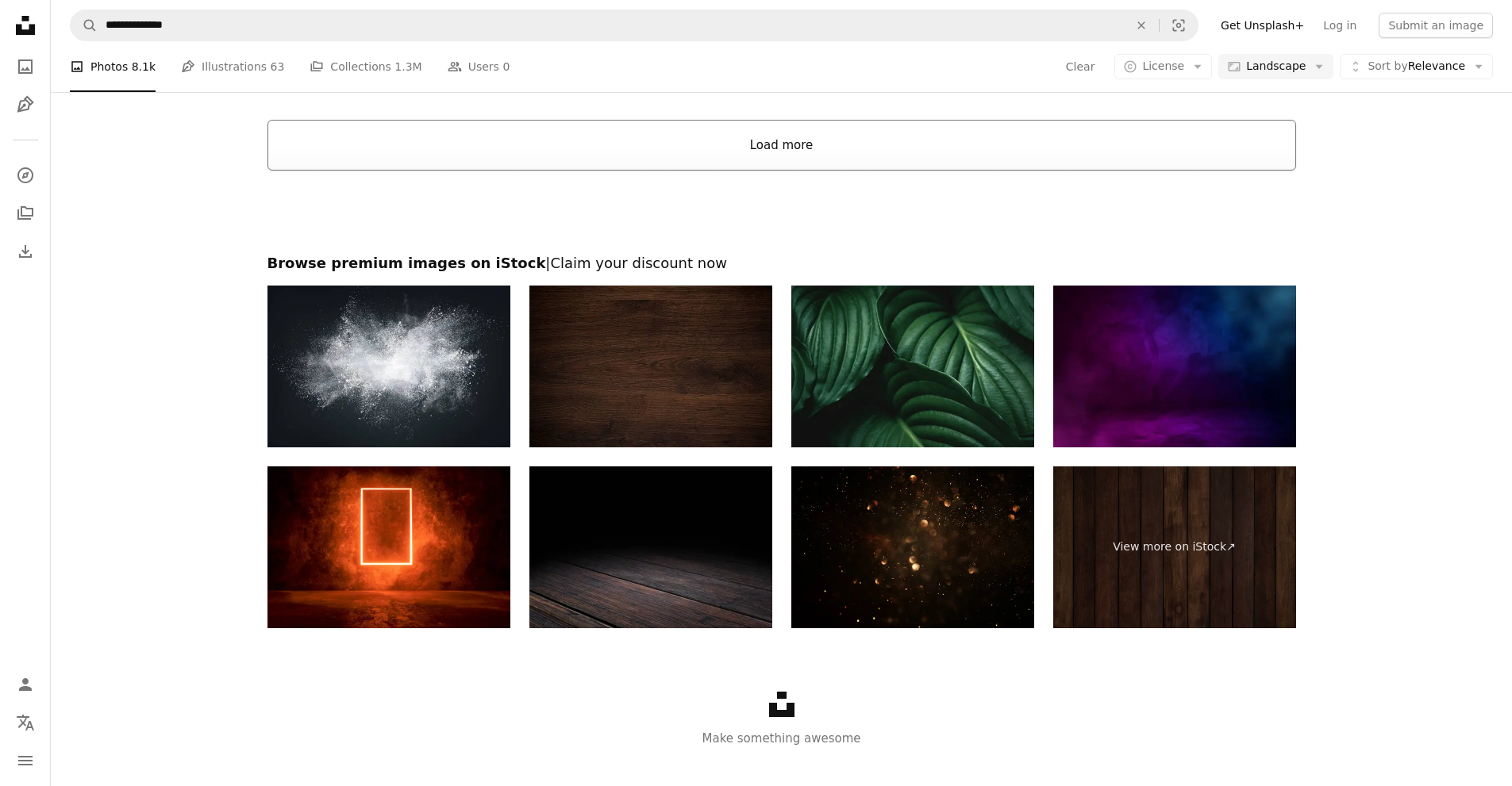
scroll to position [8169, 0]
click at [826, 171] on button "Load more" at bounding box center [781, 145] width 1029 height 50
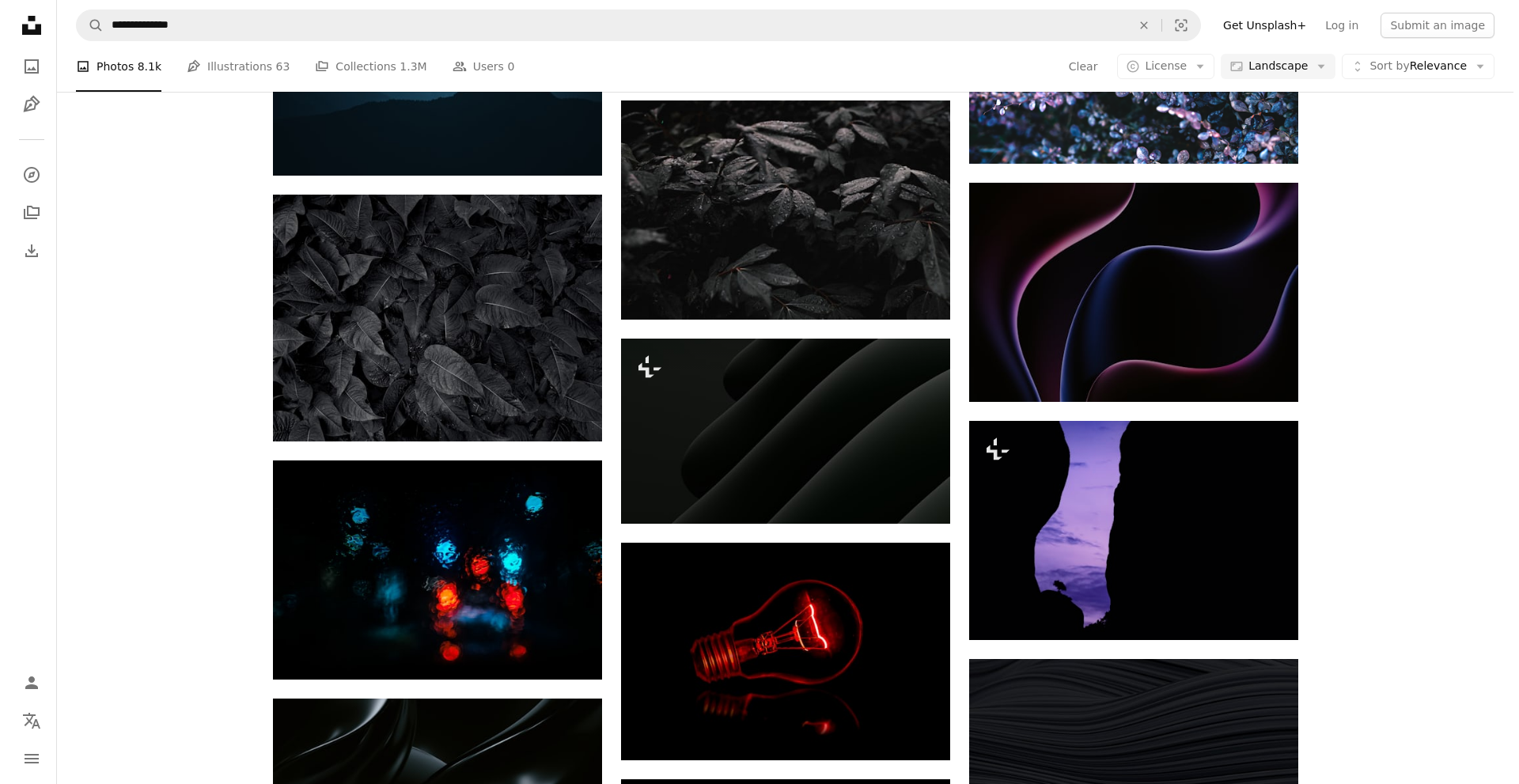
scroll to position [10363, 0]
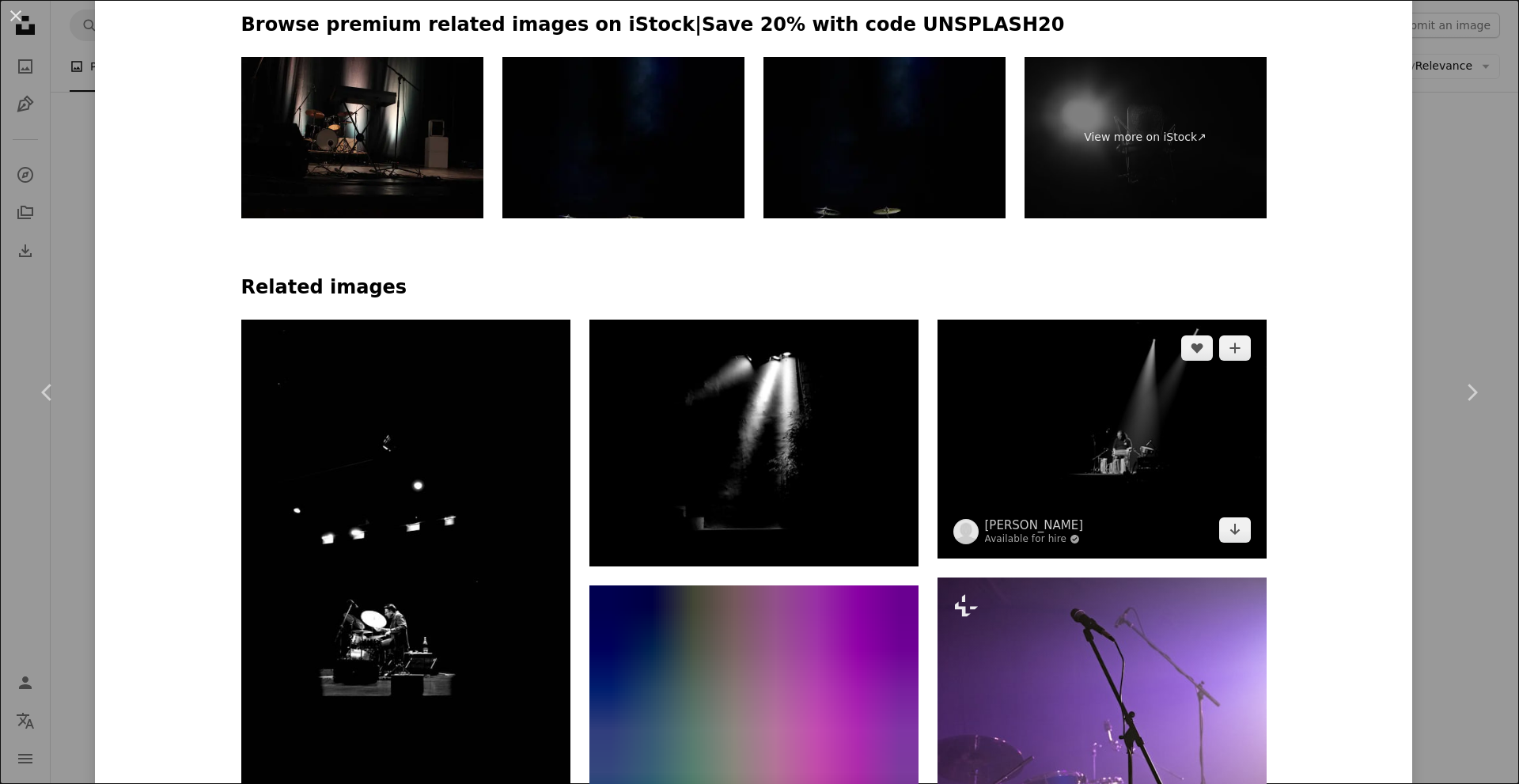
scroll to position [1028, 0]
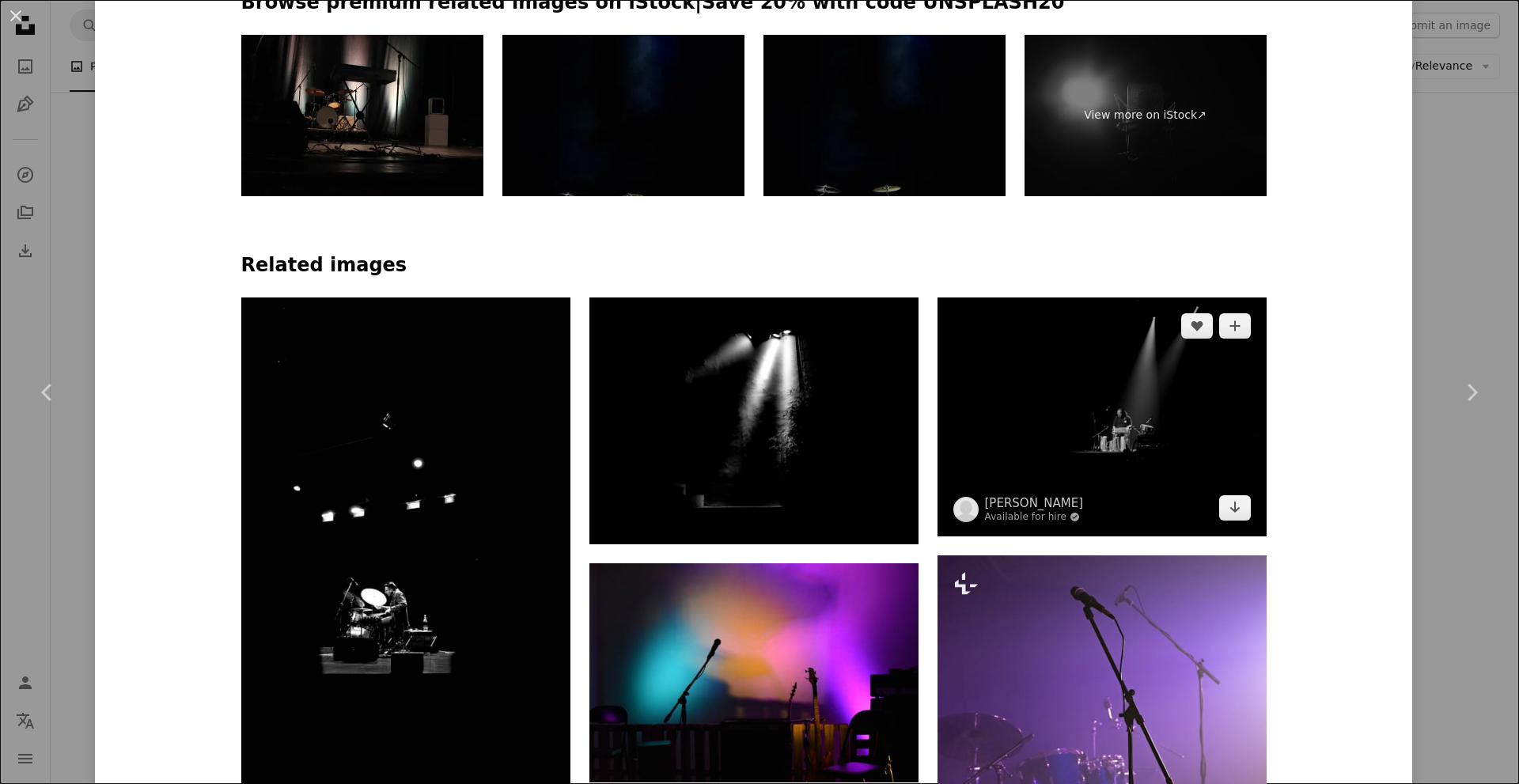
click at [1059, 405] on img at bounding box center [1102, 417] width 329 height 239
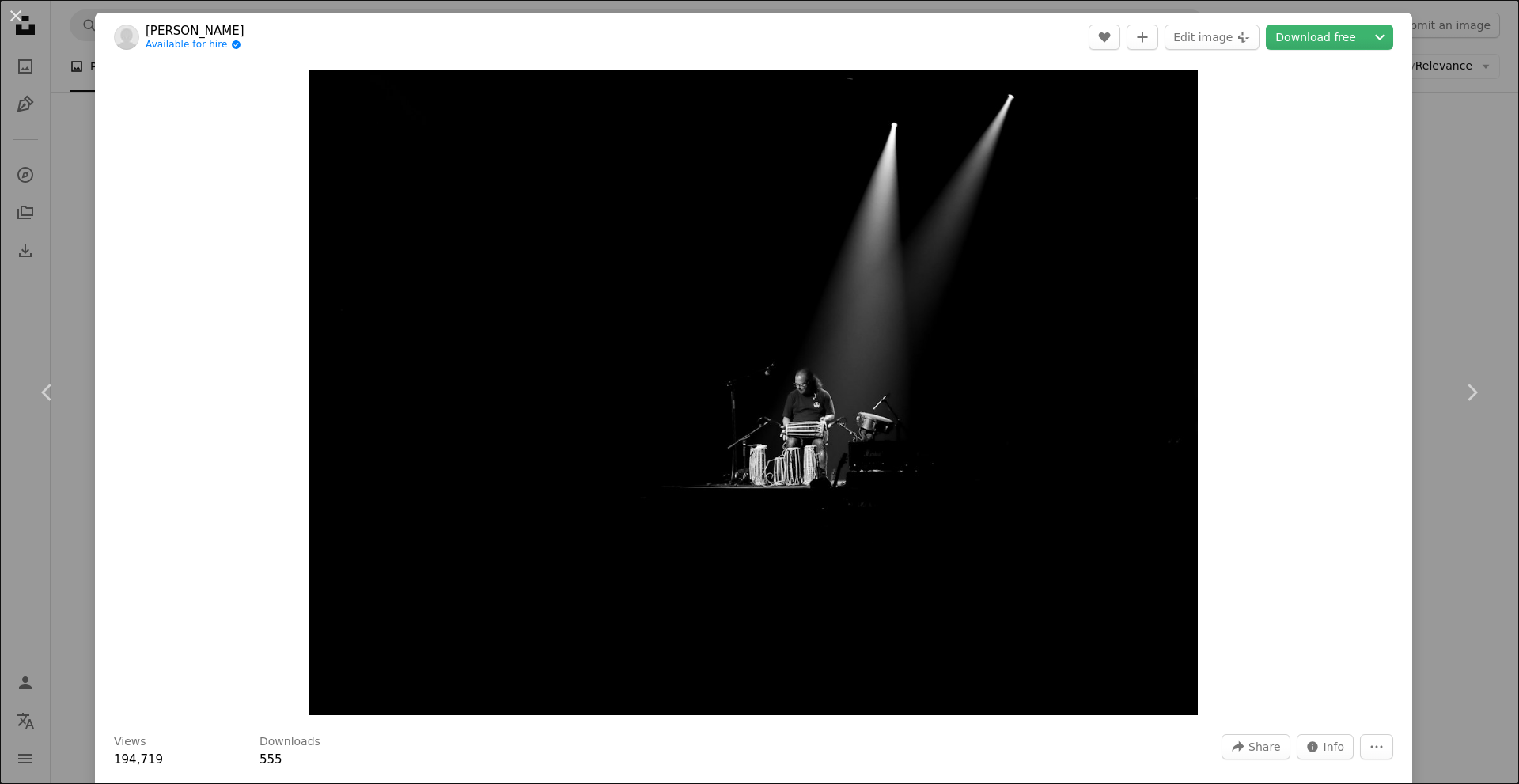
click at [1450, 492] on div "An X shape Chevron left Chevron right [PERSON_NAME] Available for hire A checkm…" at bounding box center [759, 392] width 1519 height 784
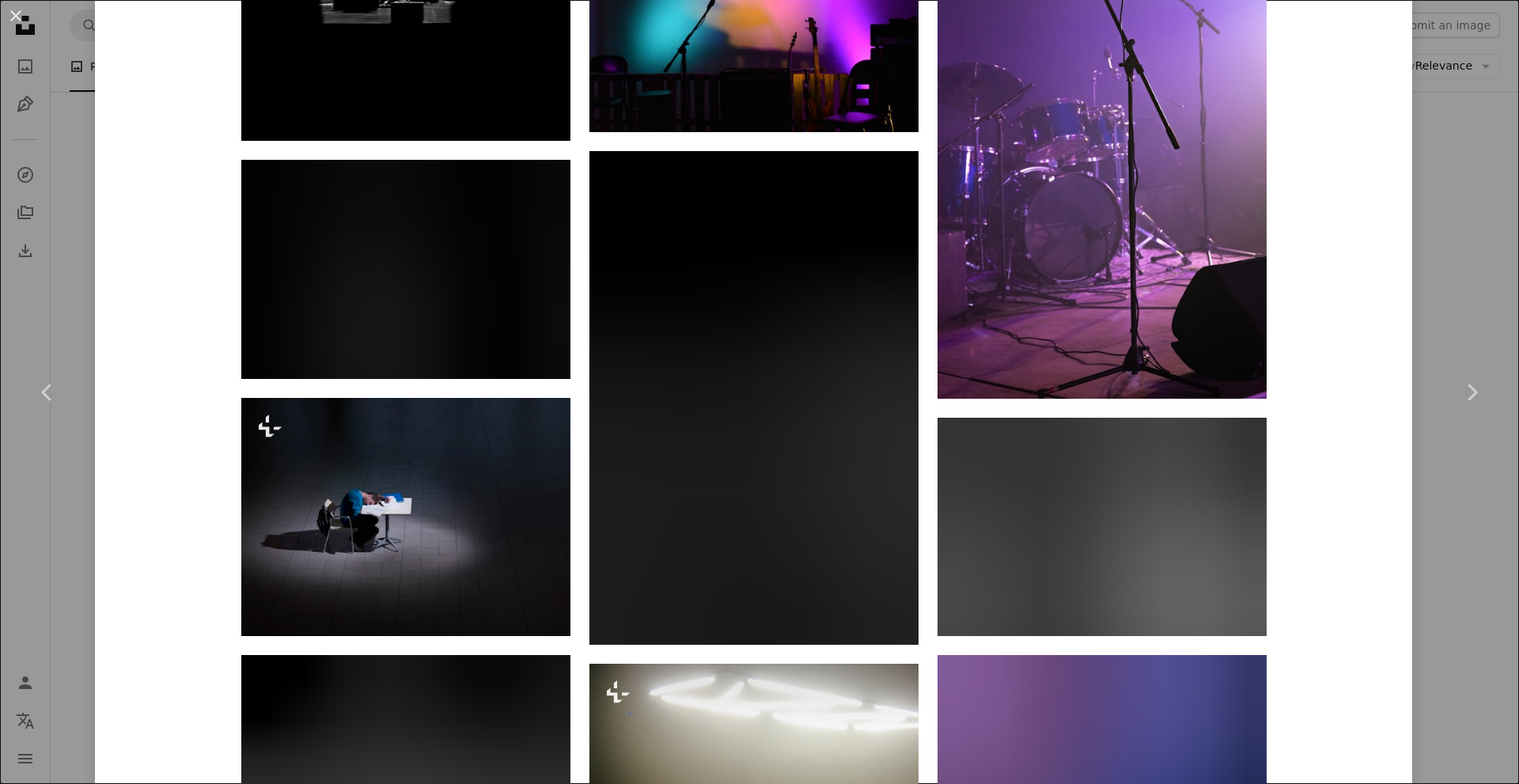
scroll to position [1661, 0]
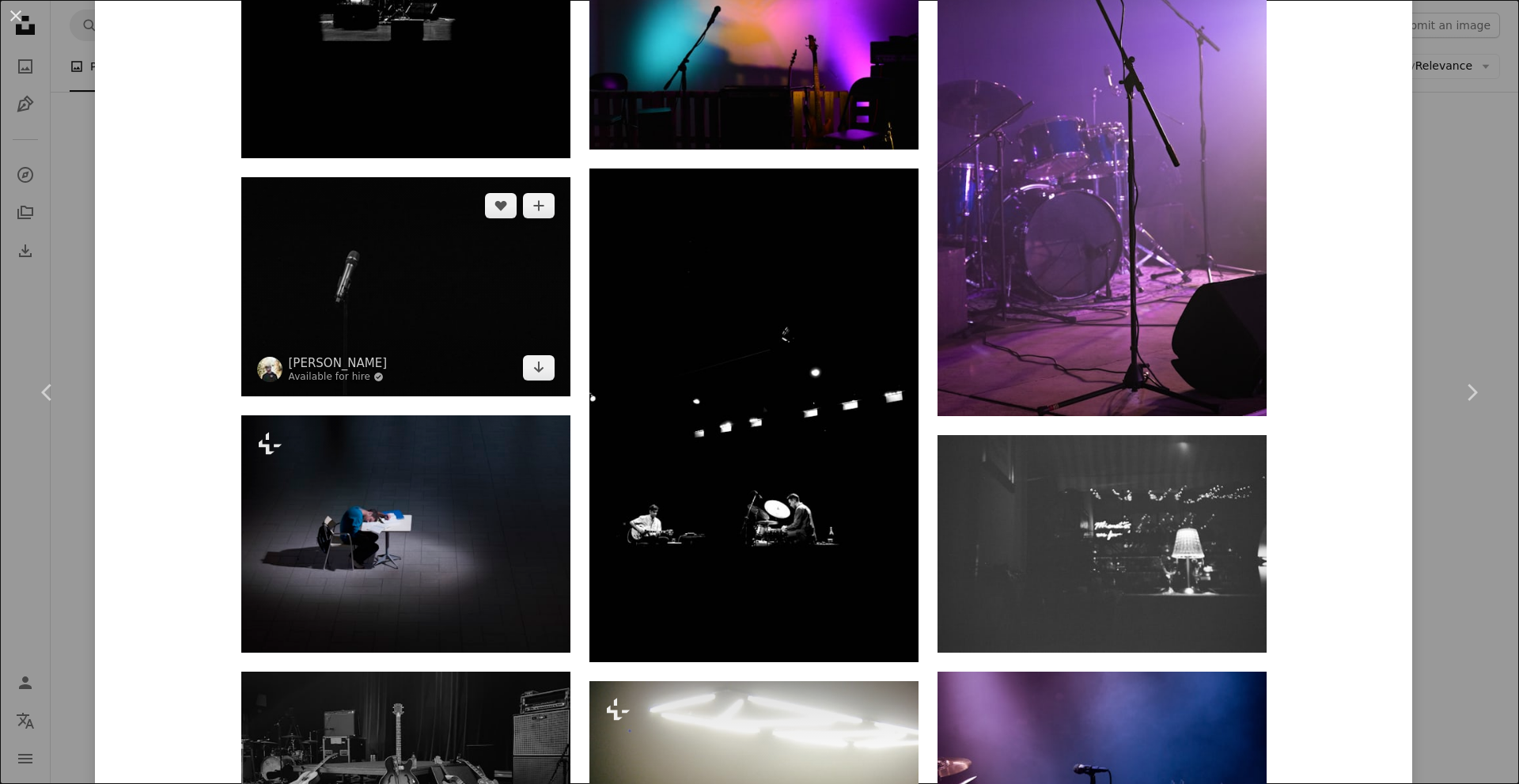
click at [376, 299] on img at bounding box center [406, 287] width 329 height 219
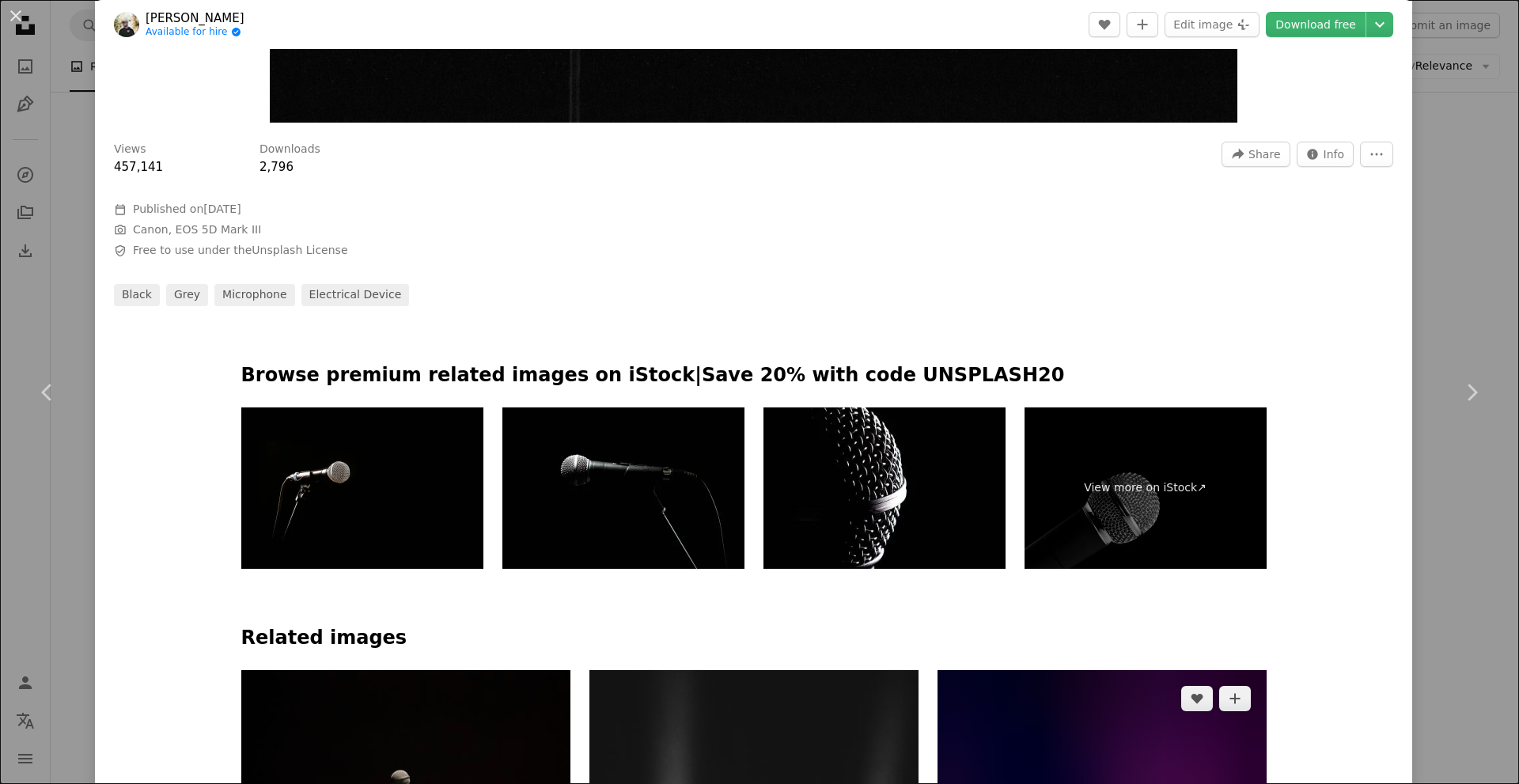
scroll to position [870, 0]
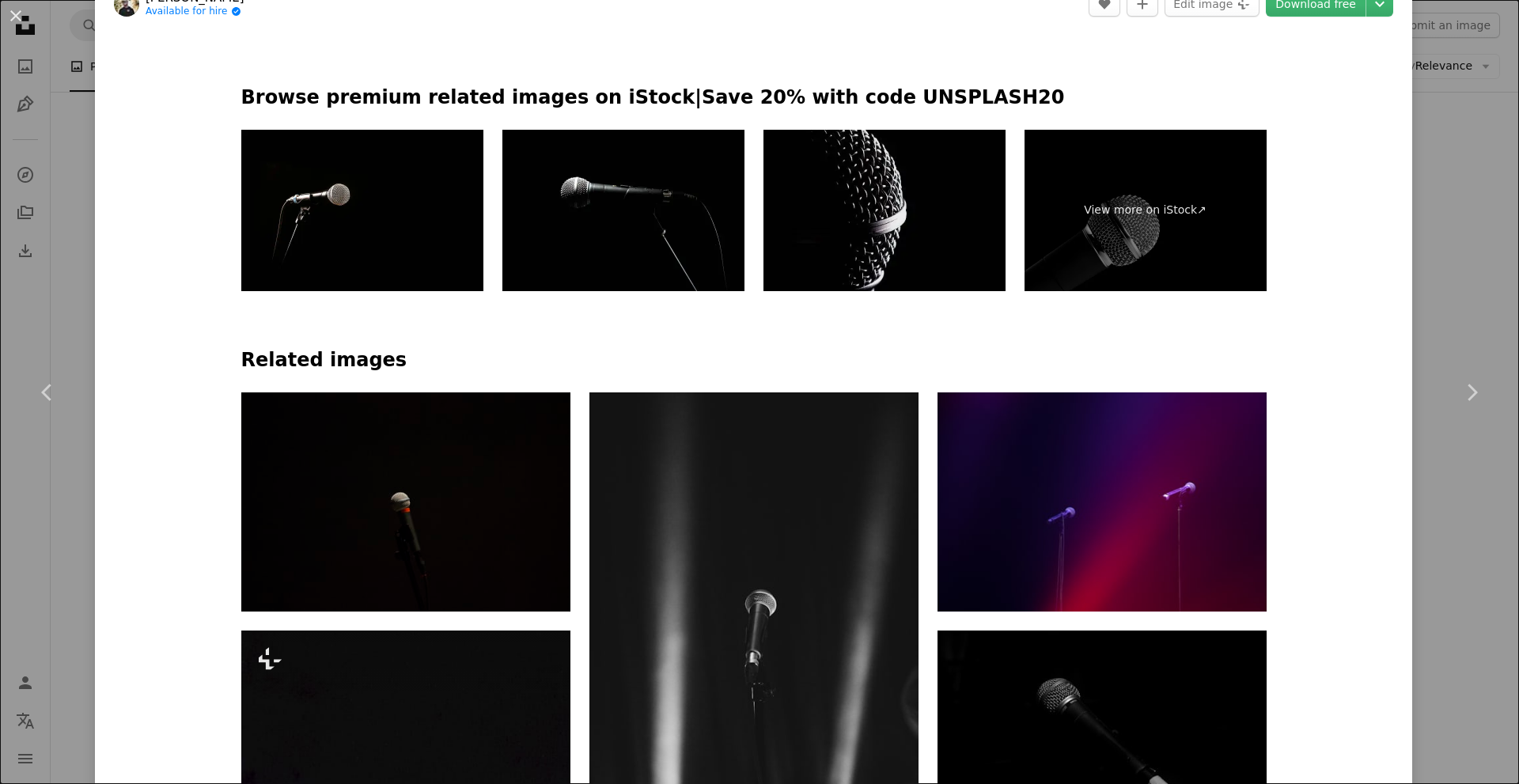
click at [895, 201] on img at bounding box center [884, 210] width 242 height 161
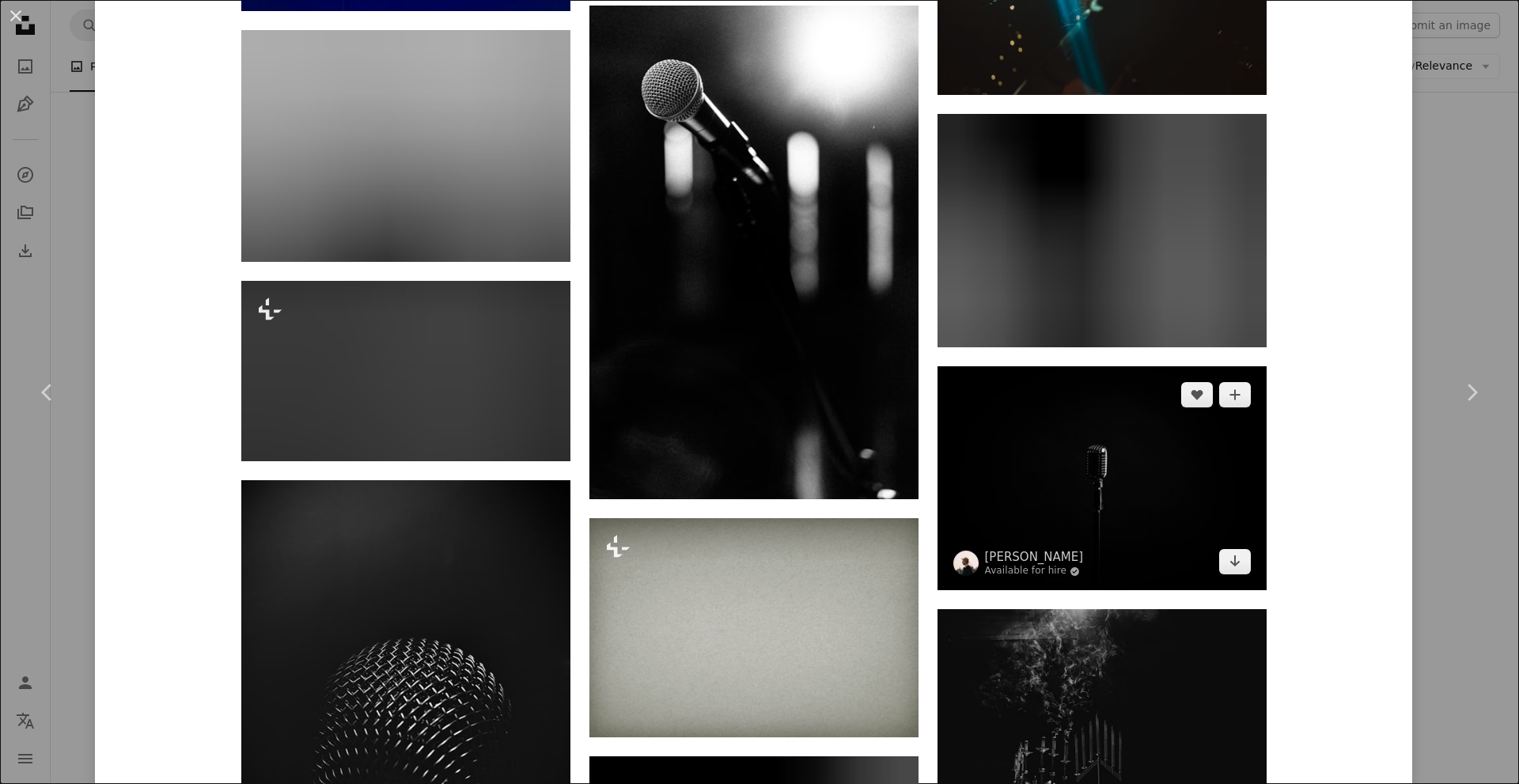
scroll to position [3778, 0]
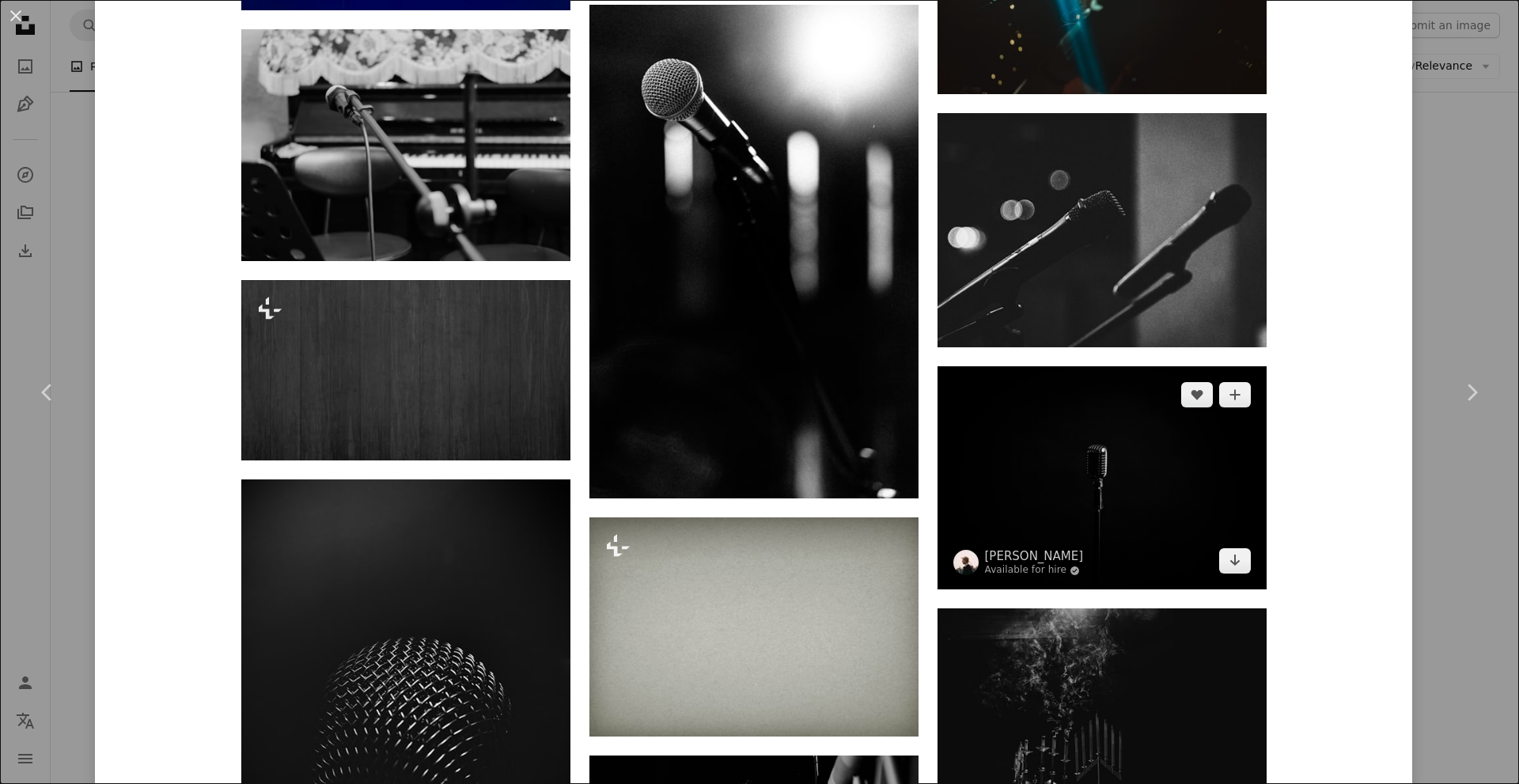
click at [999, 405] on img at bounding box center [1102, 478] width 329 height 224
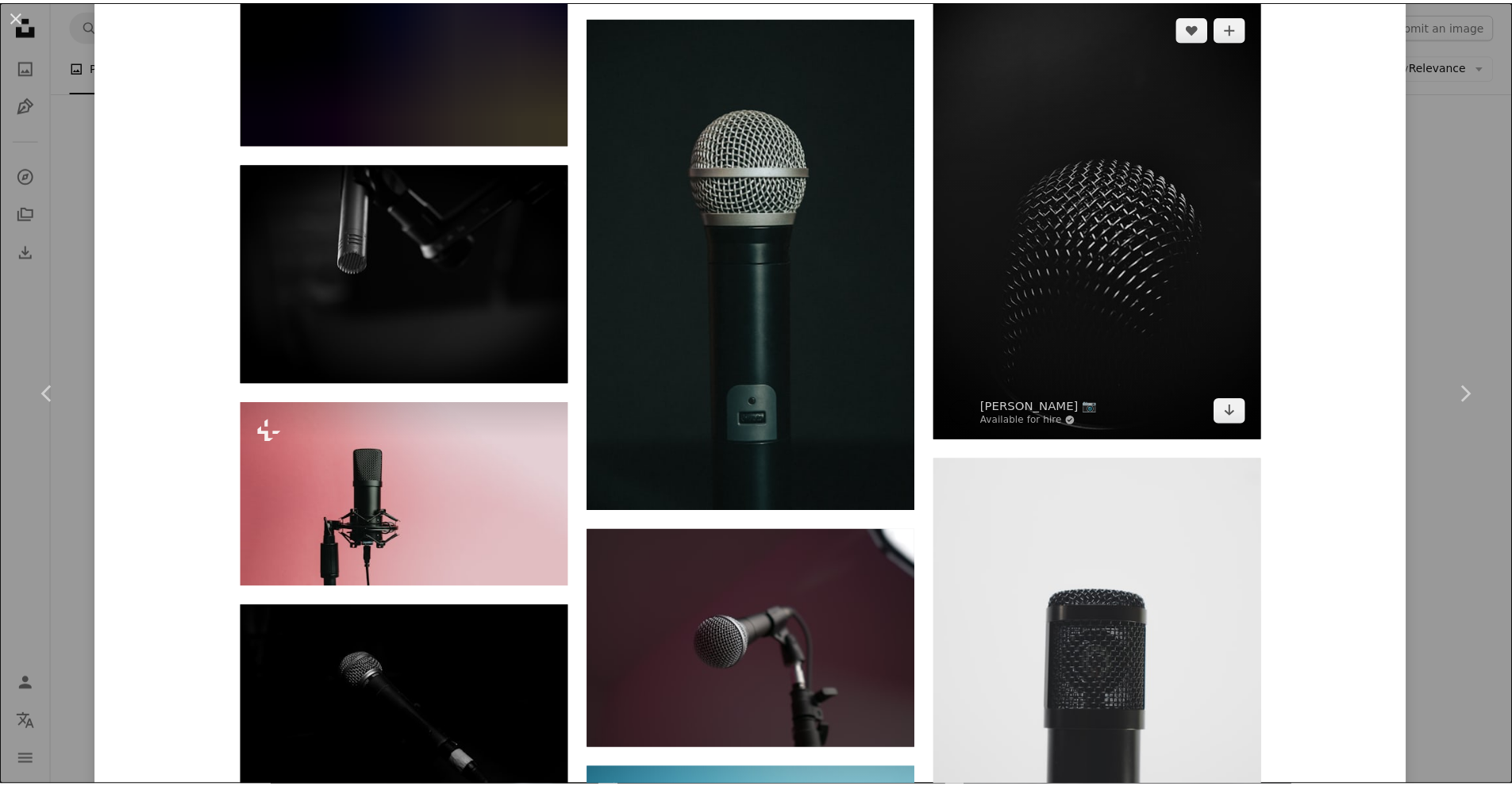
scroll to position [2141, 0]
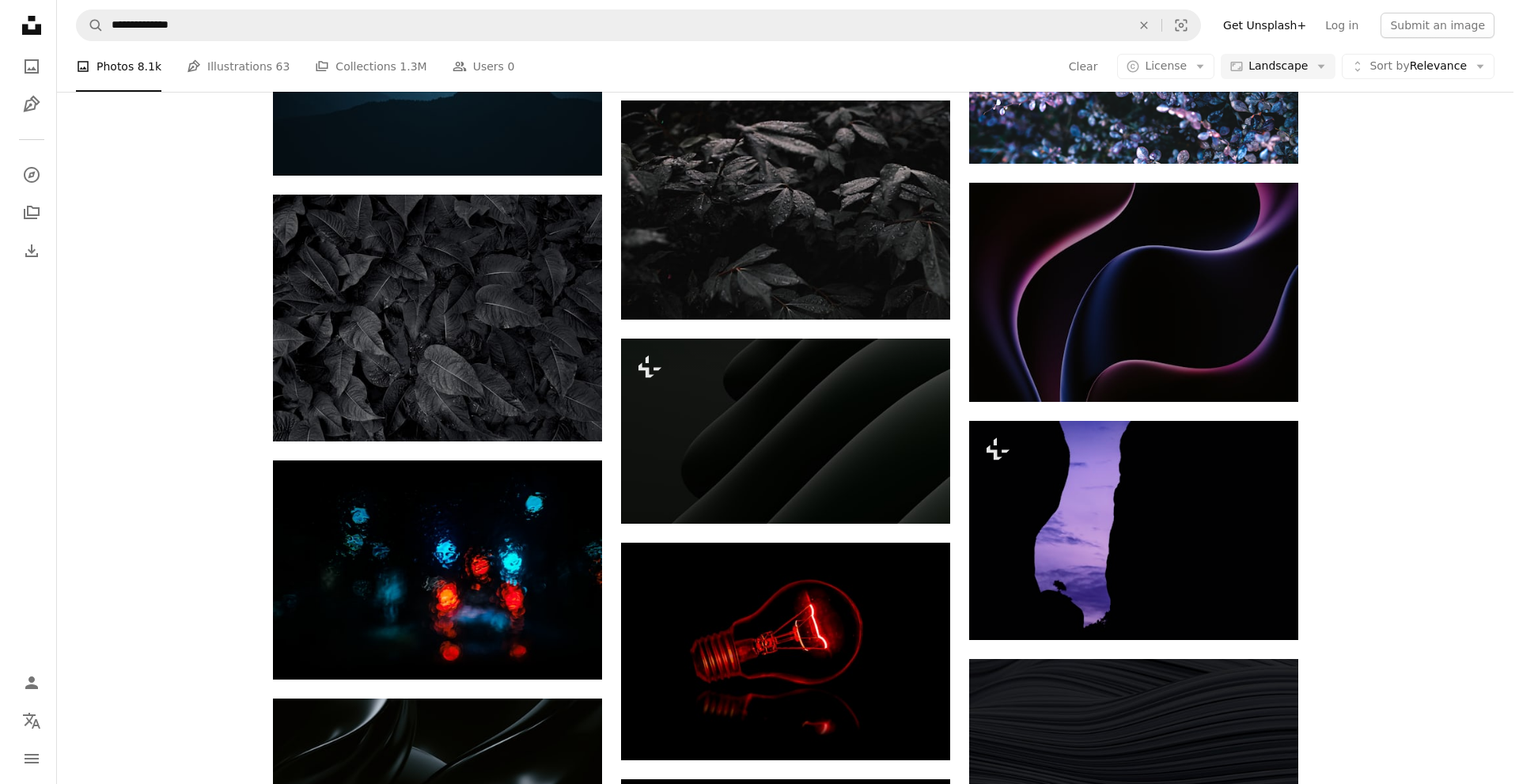
scroll to position [10126, 0]
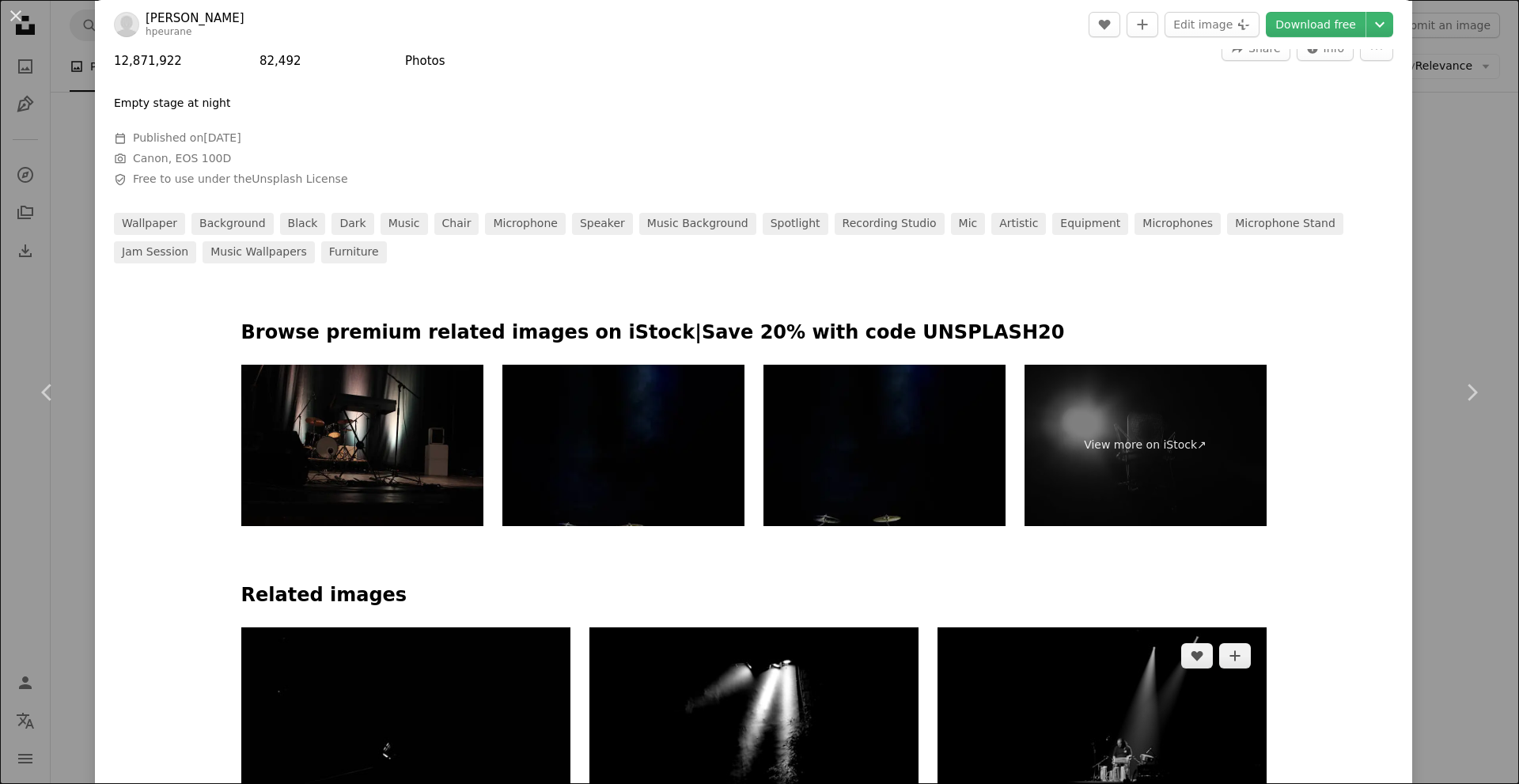
scroll to position [949, 0]
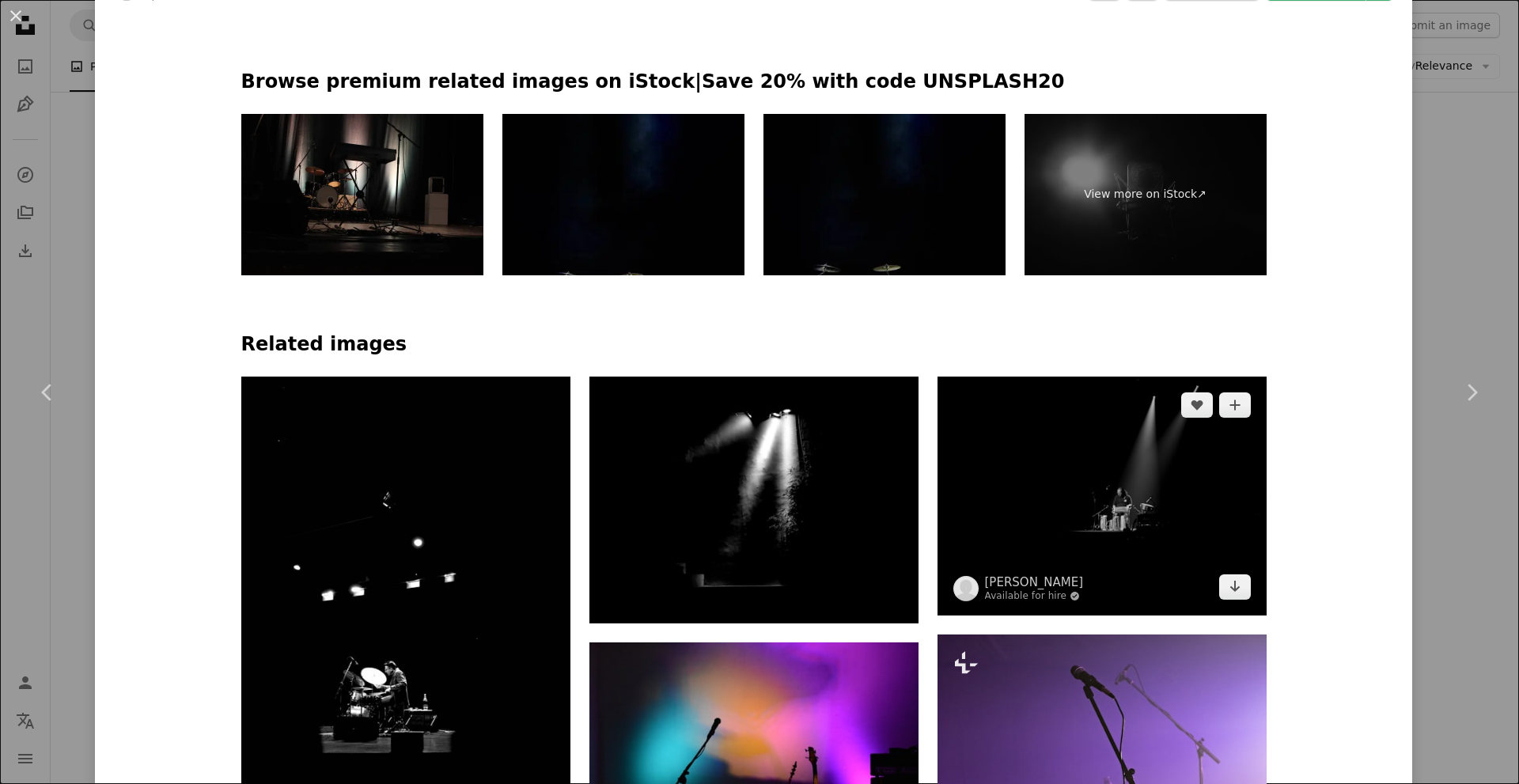
click at [1106, 532] on img at bounding box center [1102, 496] width 329 height 239
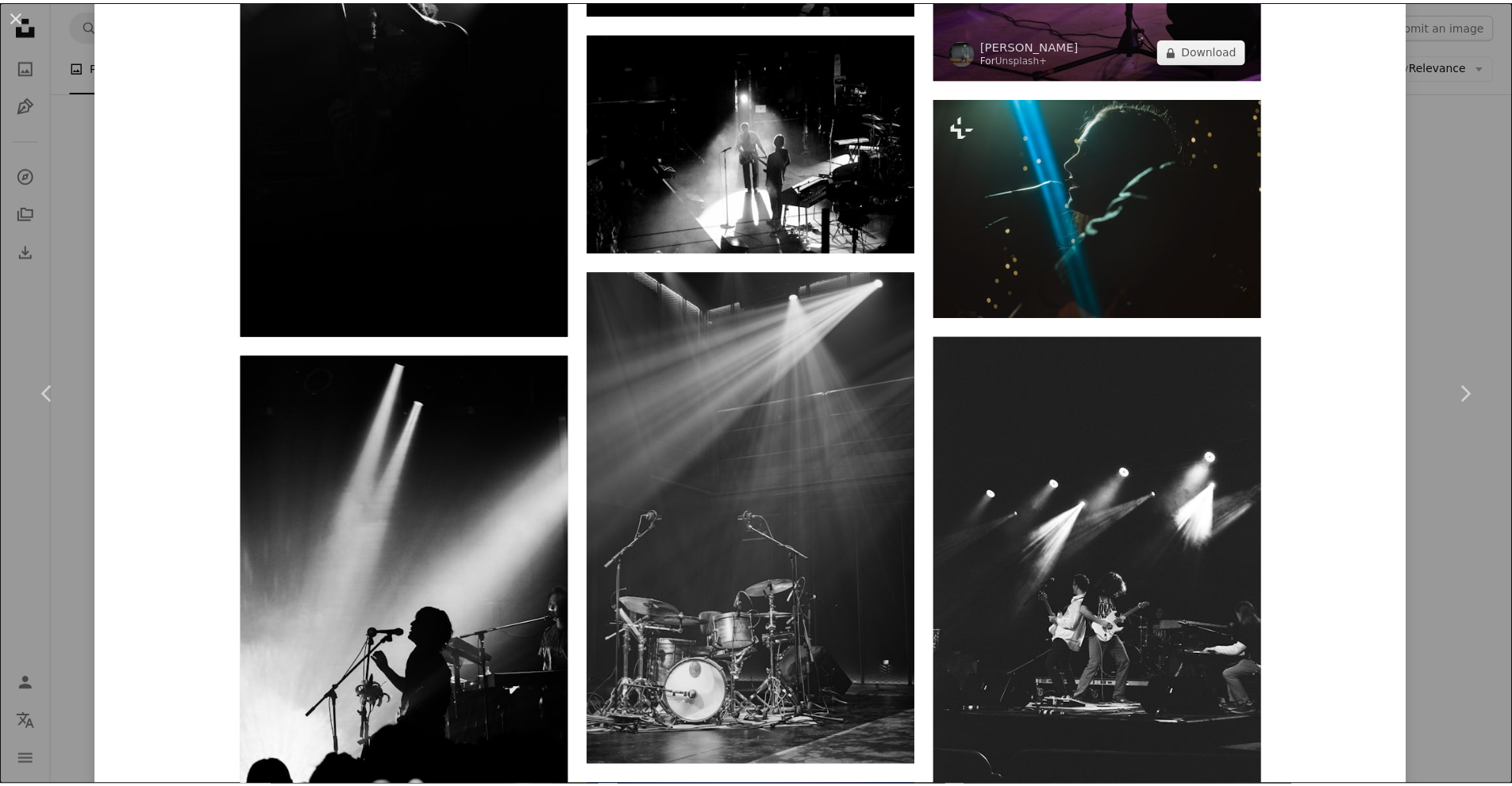
scroll to position [2855, 0]
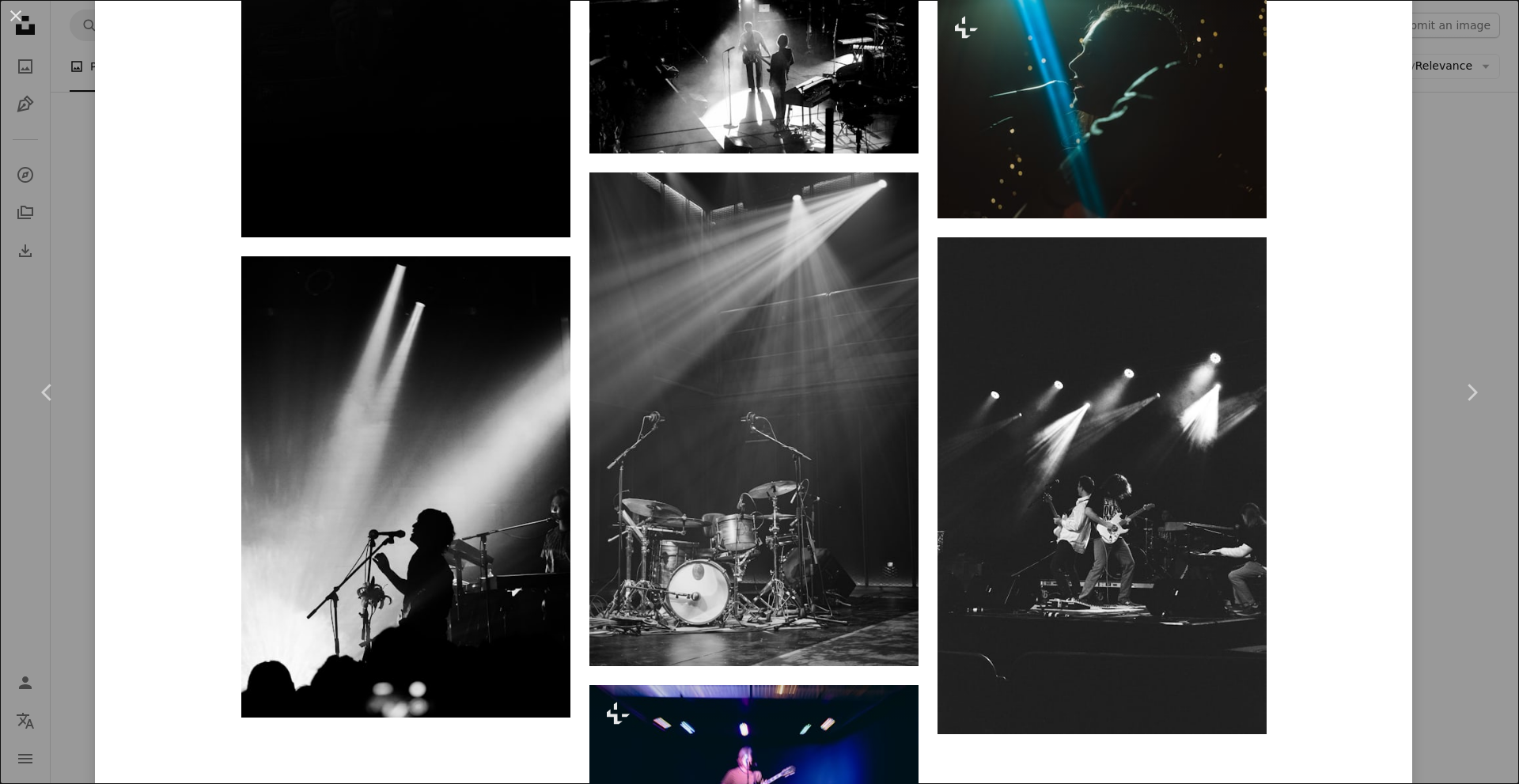
click at [1457, 550] on div "An X shape Chevron left Chevron right [PERSON_NAME] Available for hire A checkm…" at bounding box center [759, 392] width 1519 height 784
